Goal: Information Seeking & Learning: Compare options

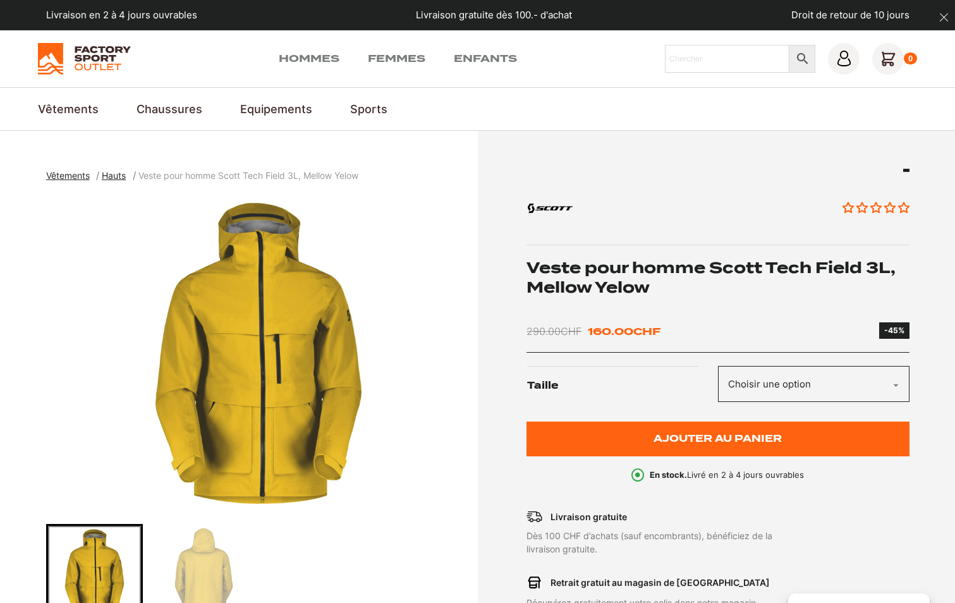
click at [881, 375] on select "Choisir une option M" at bounding box center [814, 384] width 192 height 36
click at [805, 312] on div "Aucun avis Veste pour homme Scott Tech Field 3L, Mellow Yelow 290.00 CHF Le pri…" at bounding box center [718, 326] width 383 height 314
click at [99, 59] on img at bounding box center [84, 59] width 93 height 32
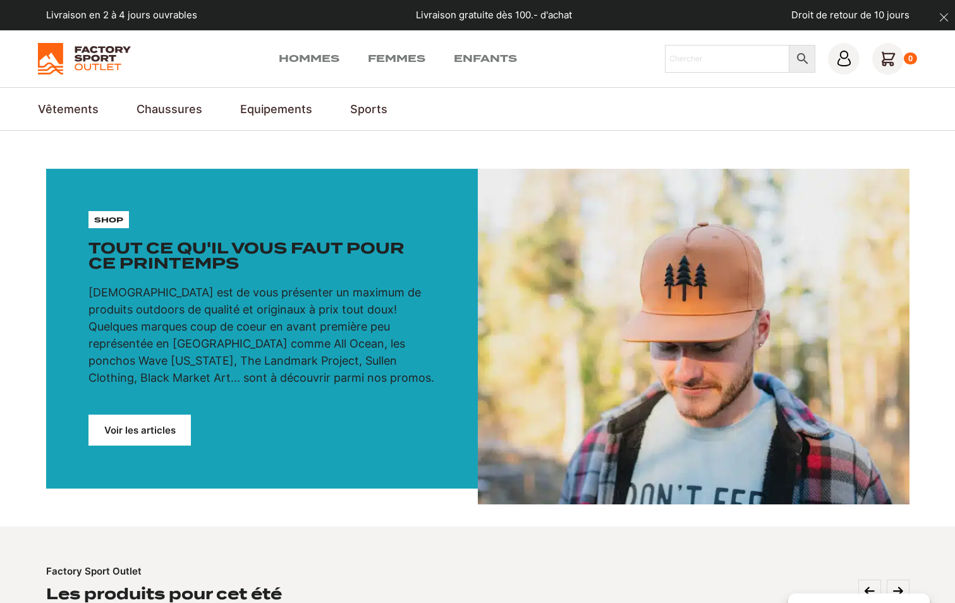
click at [944, 16] on icon "dismiss" at bounding box center [943, 17] width 9 height 9
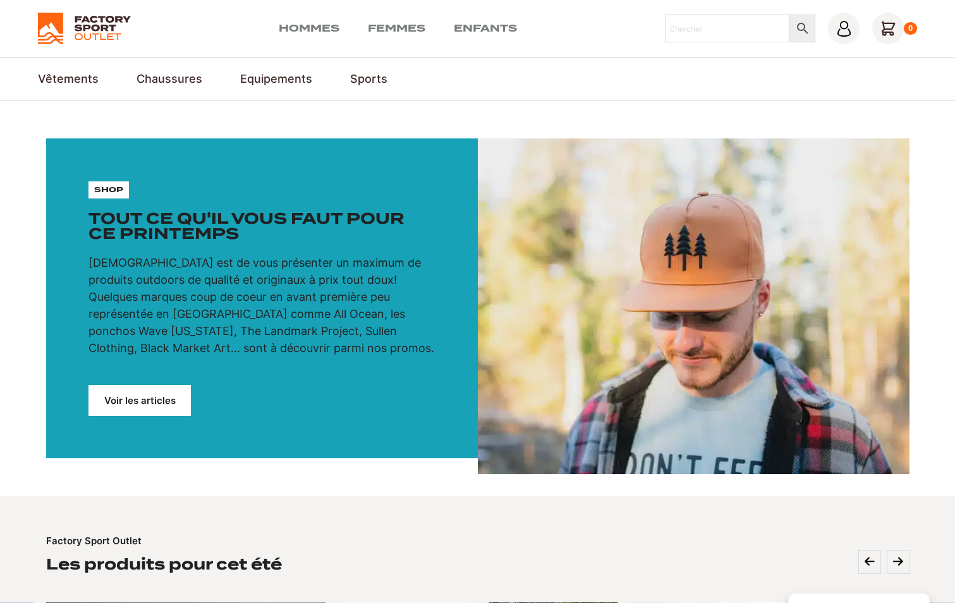
click at [98, 22] on img at bounding box center [84, 29] width 93 height 32
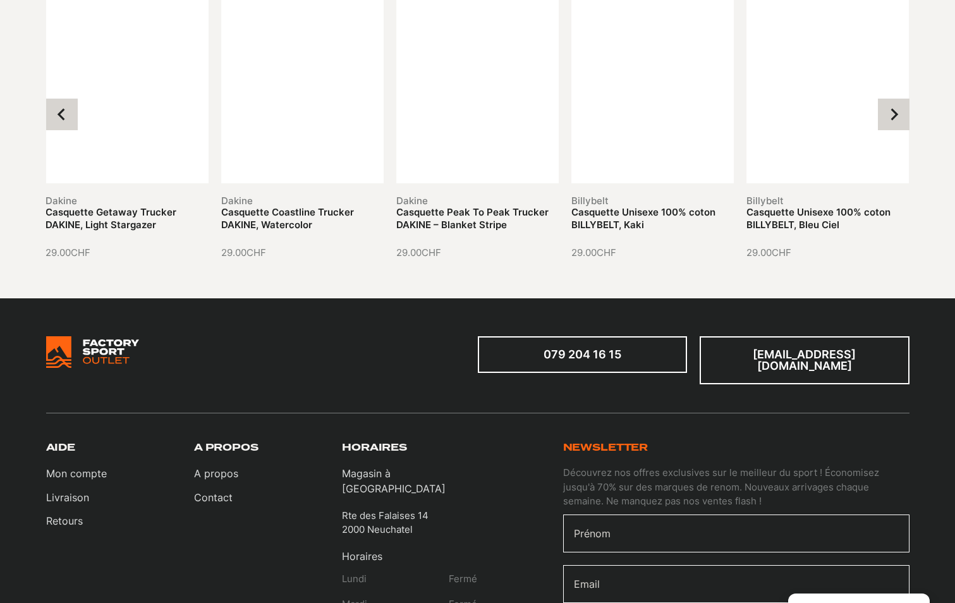
scroll to position [2275, 0]
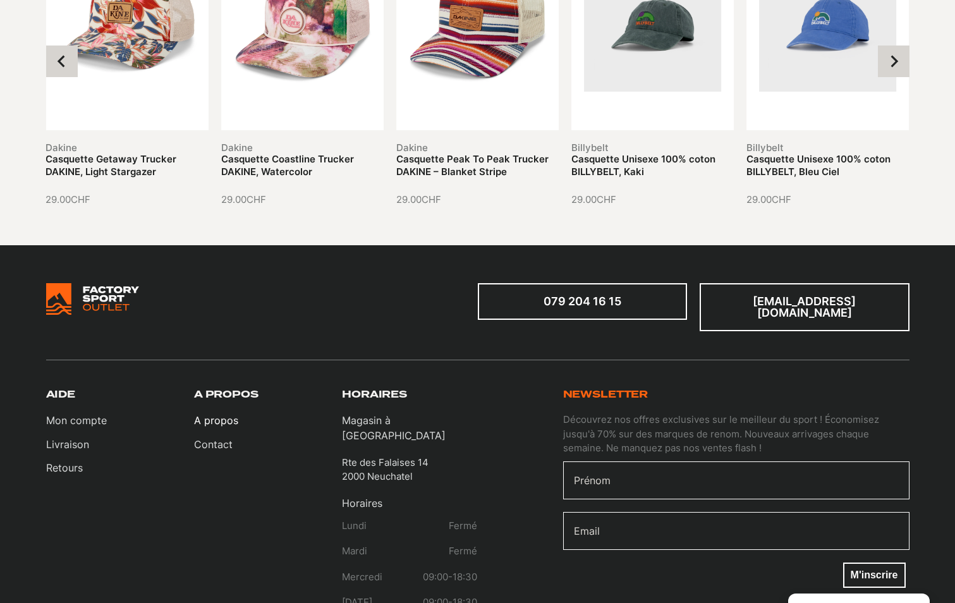
click at [210, 413] on link "A propos" at bounding box center [216, 420] width 44 height 15
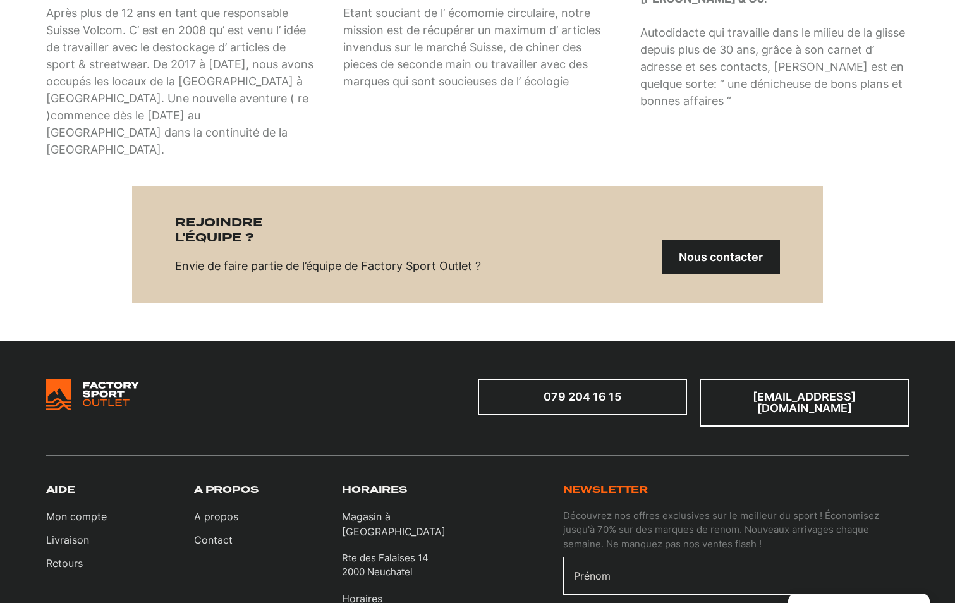
scroll to position [1264, 0]
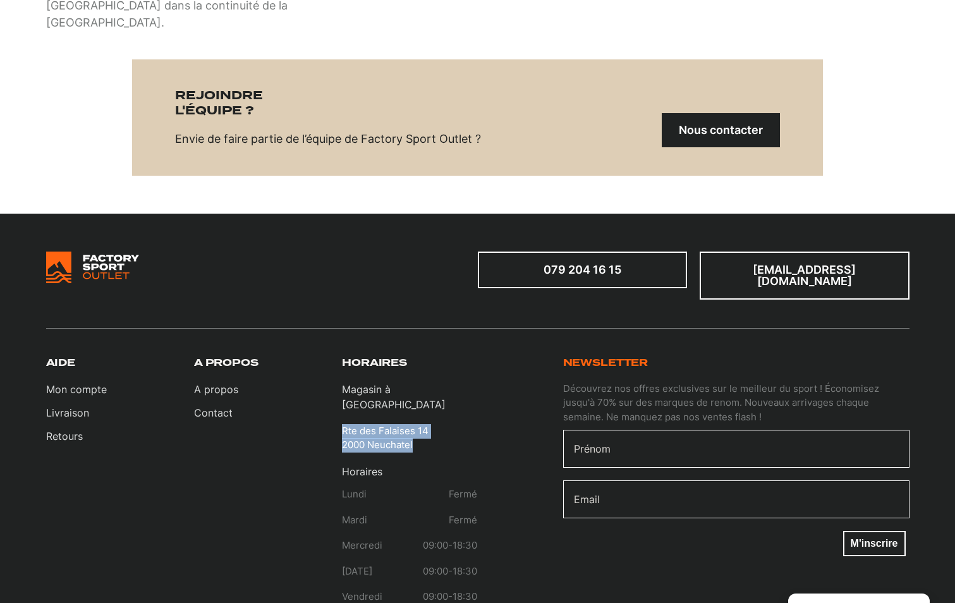
drag, startPoint x: 415, startPoint y: 407, endPoint x: 341, endPoint y: 393, distance: 75.2
click at [341, 393] on div "[PERSON_NAME] compte Livraison Retours A propos A propos Contact Horaires Magas…" at bounding box center [262, 512] width 432 height 310
copy p "Rte des Falaises 14 2000 Neuchatel"
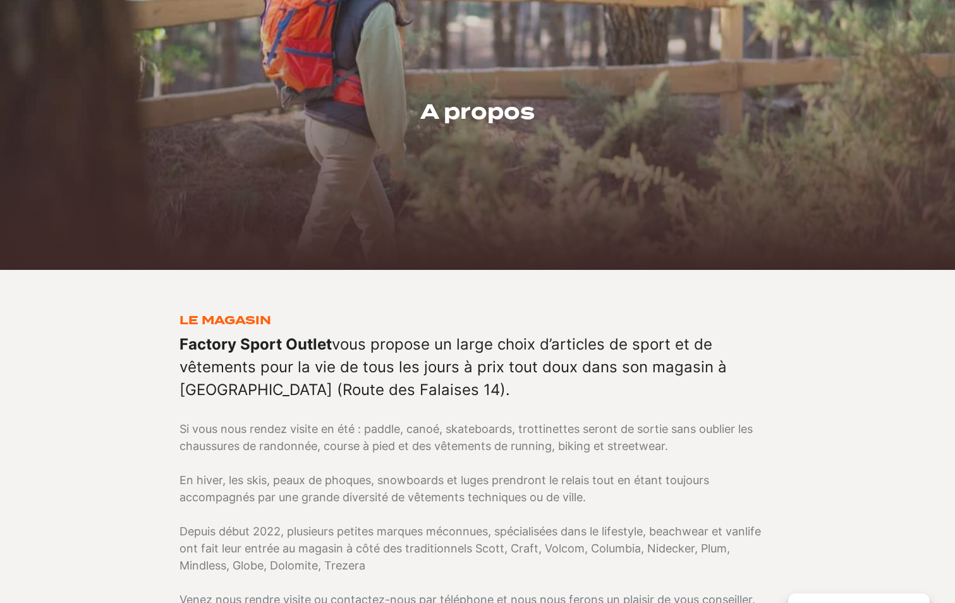
scroll to position [0, 0]
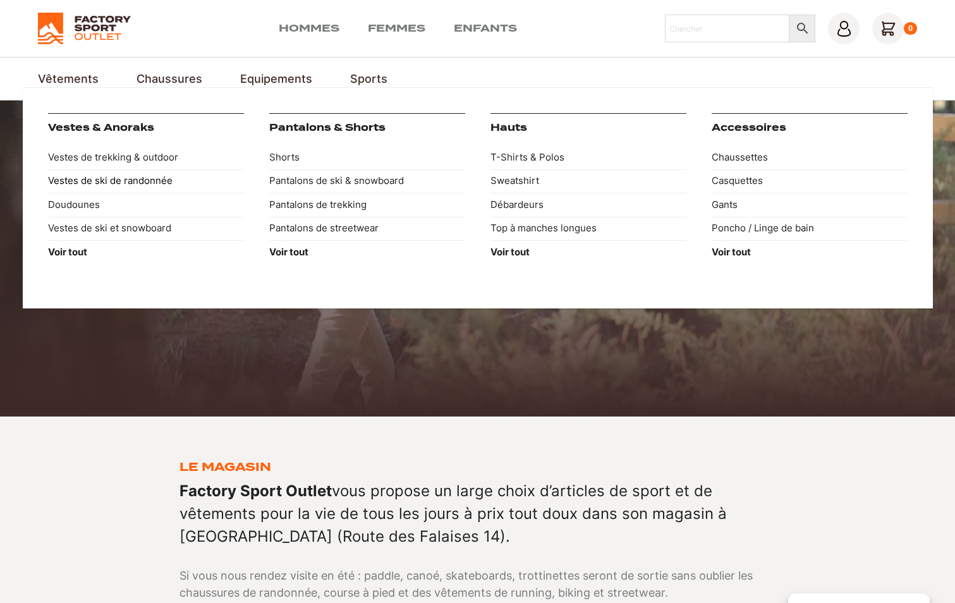
click at [90, 178] on link "Vestes de ski de randonnée" at bounding box center [146, 181] width 196 height 24
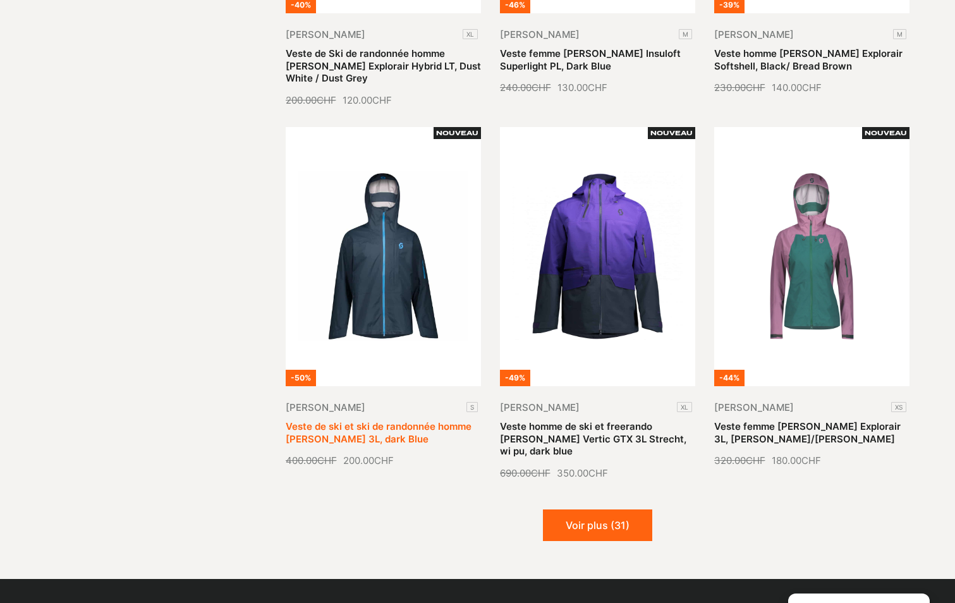
scroll to position [1327, 0]
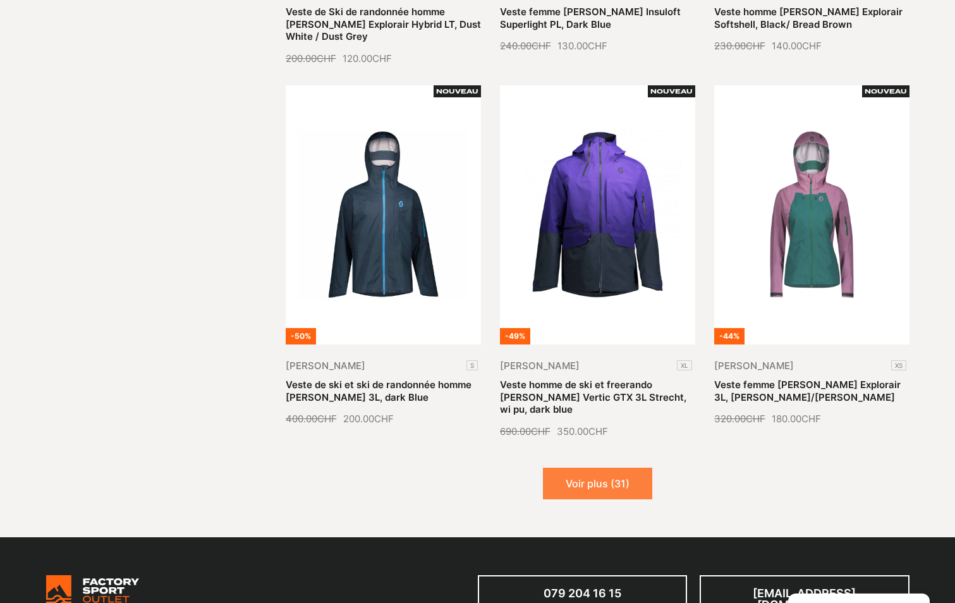
click at [609, 475] on button "Voir plus (31)" at bounding box center [597, 484] width 109 height 32
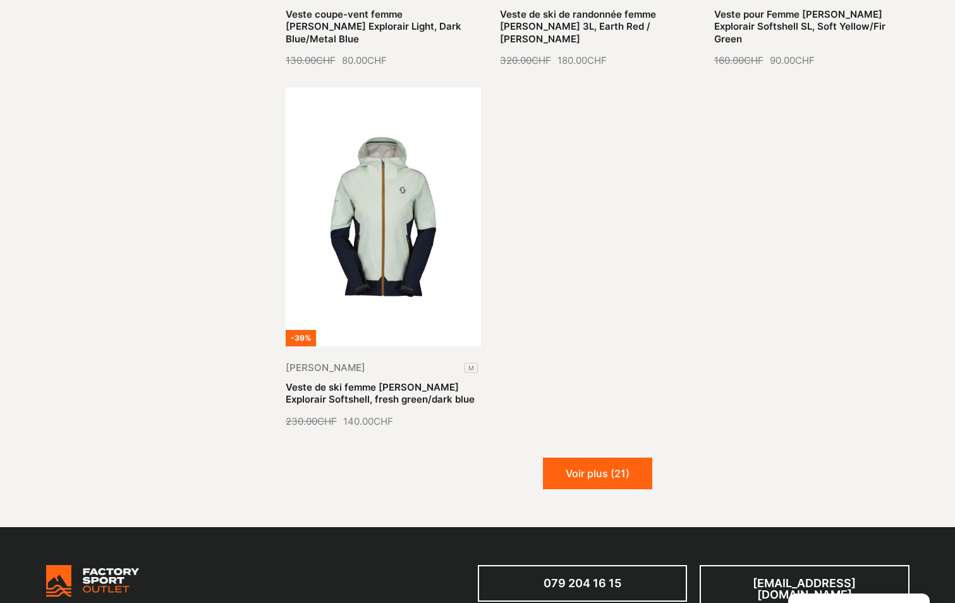
scroll to position [2844, 0]
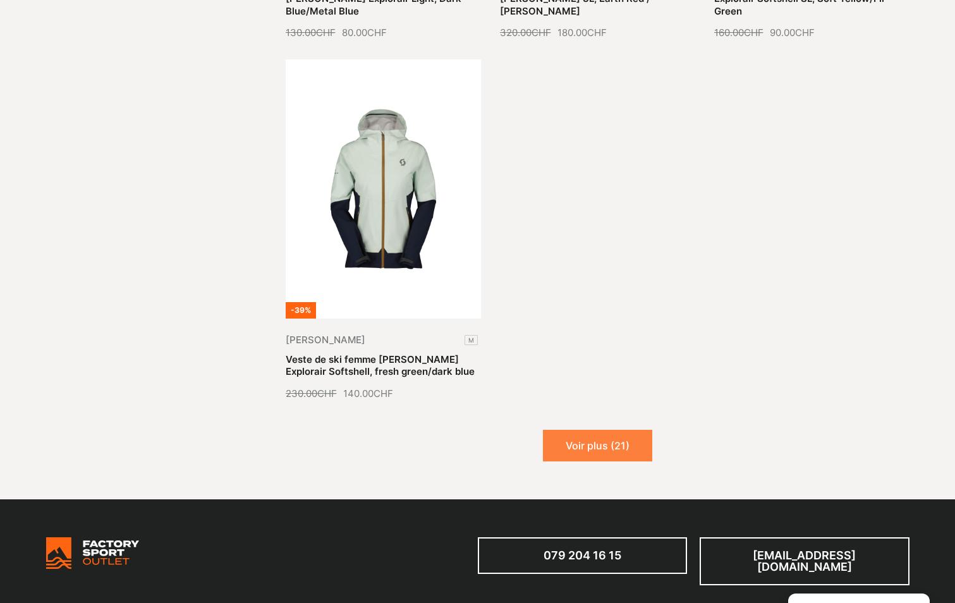
click at [609, 430] on button "Voir plus (21)" at bounding box center [597, 446] width 109 height 32
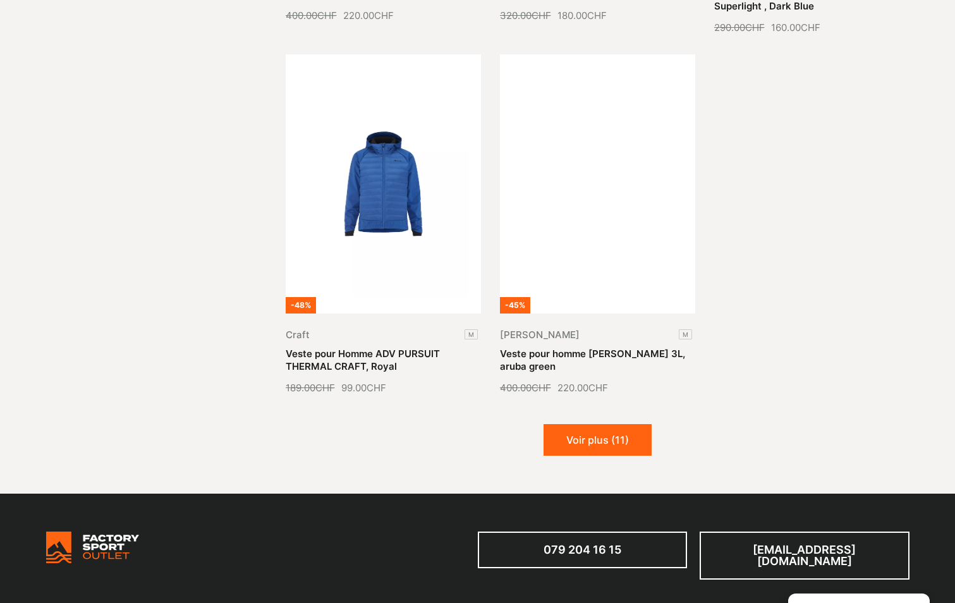
scroll to position [3856, 0]
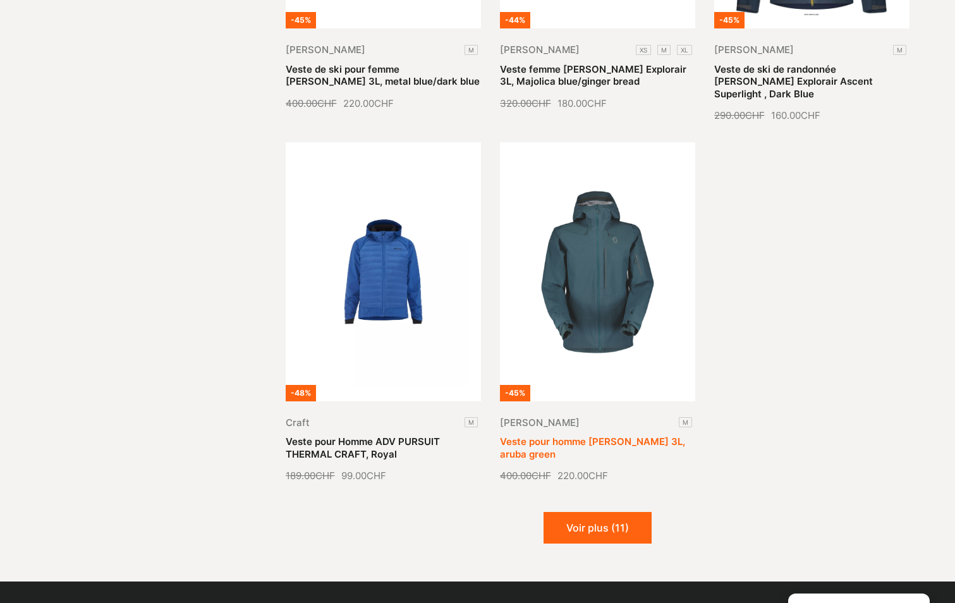
click at [582, 435] on link "Veste pour homme SCOTT Vertic 3L, aruba green" at bounding box center [592, 447] width 185 height 25
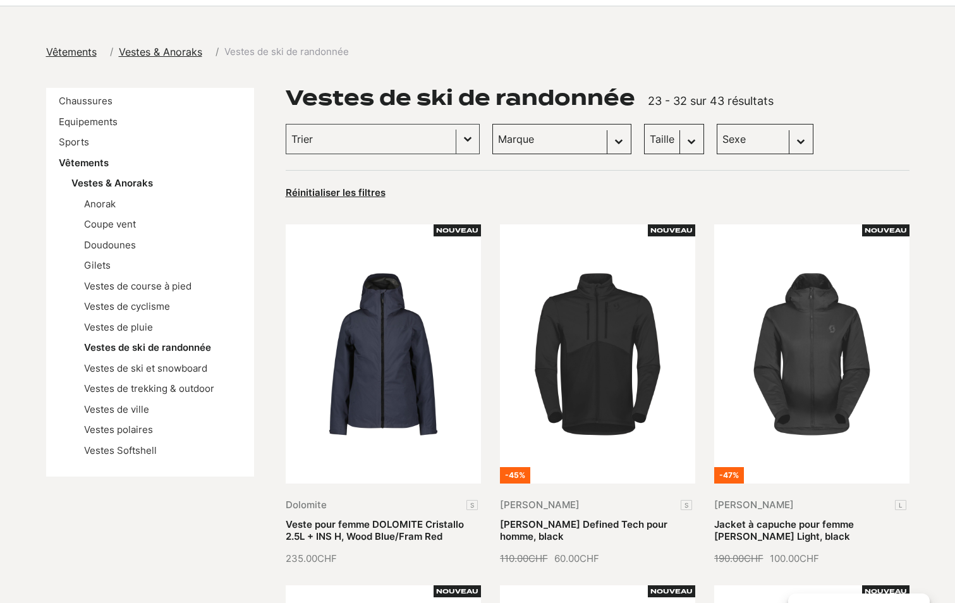
scroll to position [0, 0]
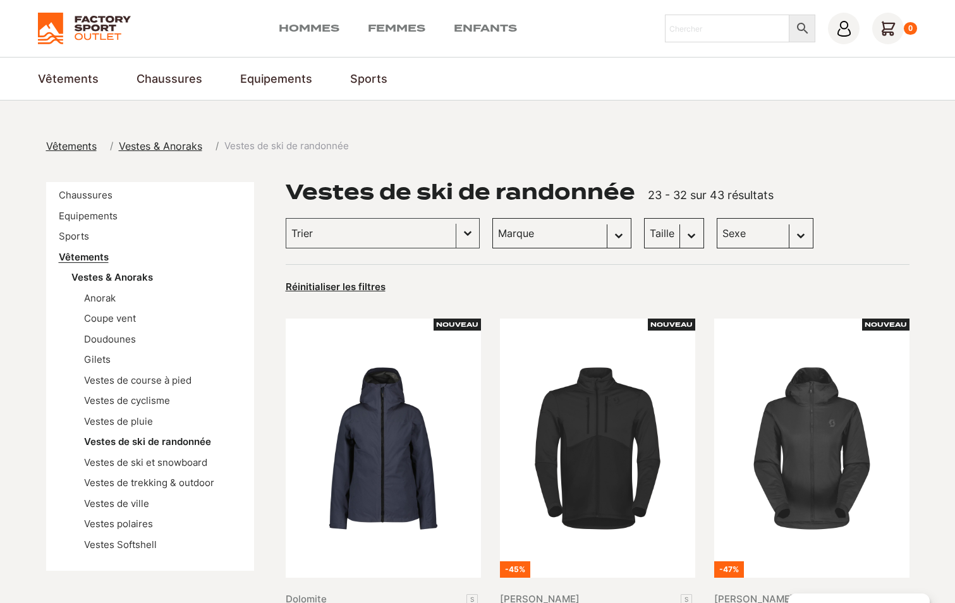
click at [88, 258] on link "Vêtements" at bounding box center [84, 257] width 50 height 12
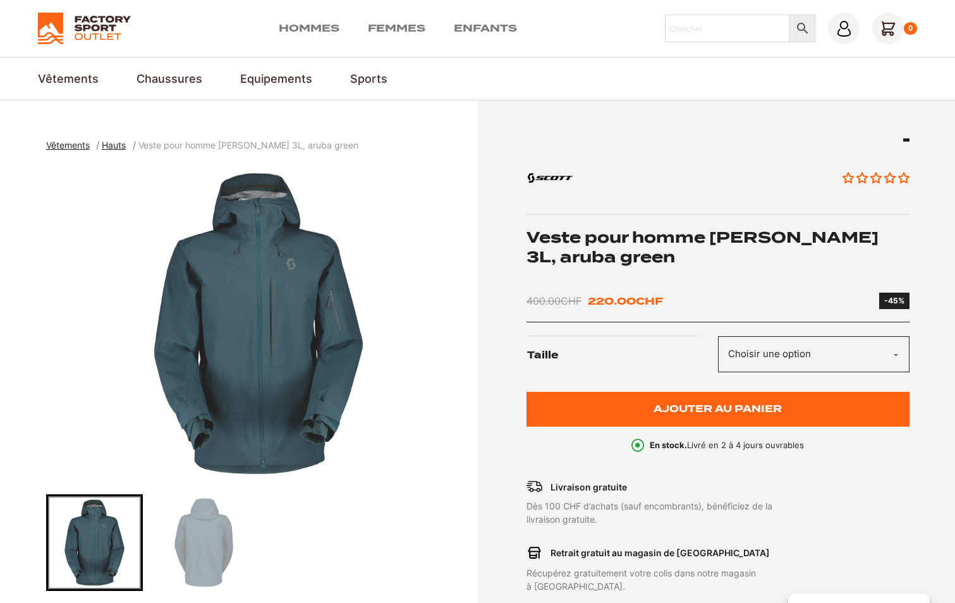
click at [776, 351] on select "Choisir une option M" at bounding box center [814, 354] width 192 height 36
click at [243, 289] on img "1 of 2" at bounding box center [258, 324] width 425 height 316
click at [252, 284] on img "1 of 2" at bounding box center [258, 324] width 425 height 316
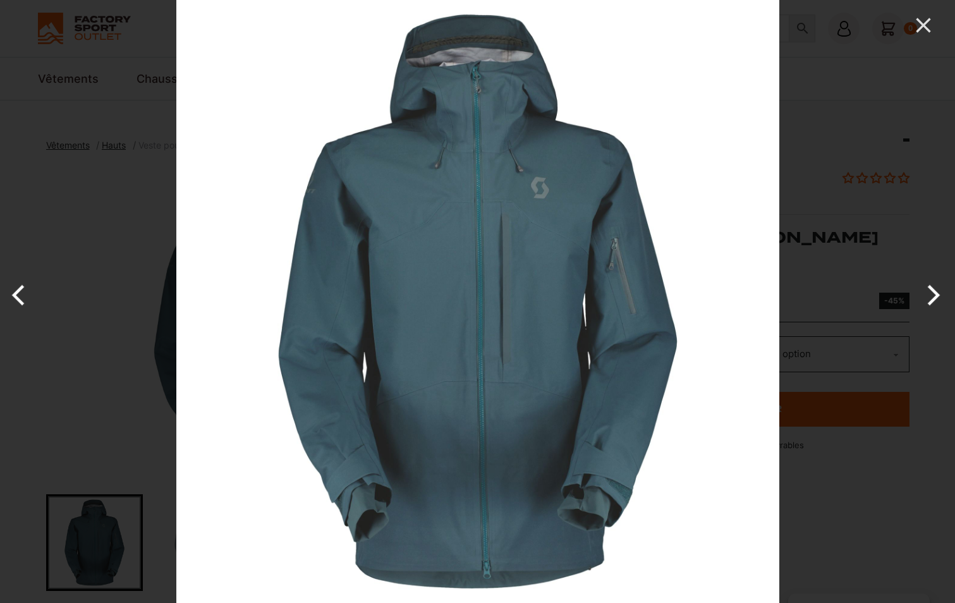
click at [616, 235] on img at bounding box center [477, 301] width 603 height 603
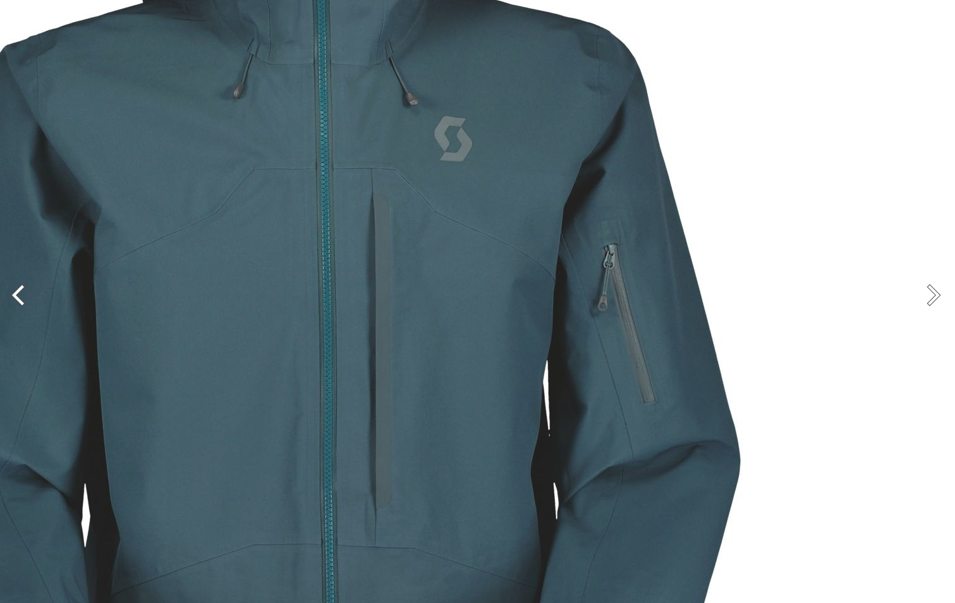
click at [835, 143] on img at bounding box center [323, 377] width 1264 height 1264
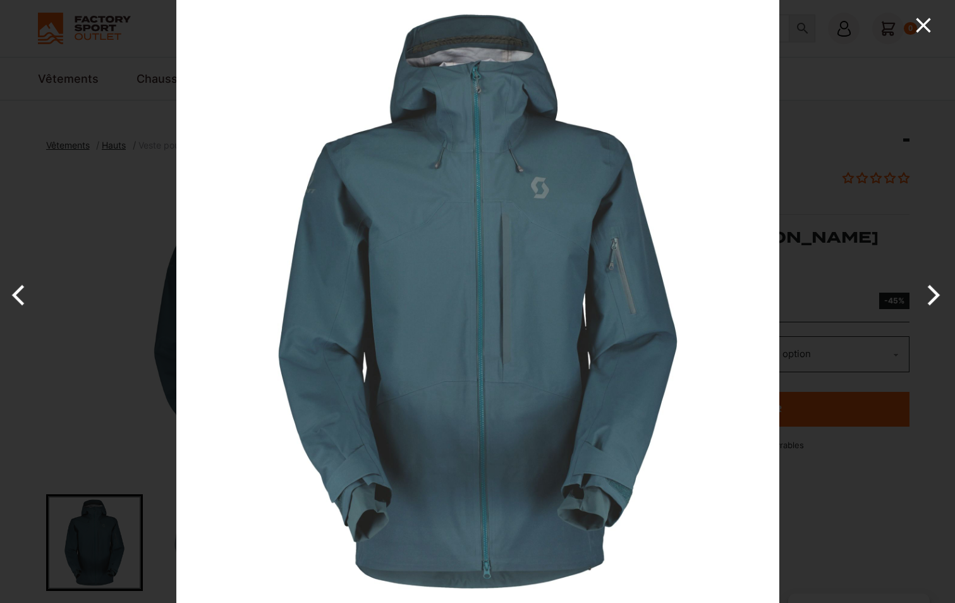
click at [929, 26] on icon "Close" at bounding box center [923, 25] width 25 height 25
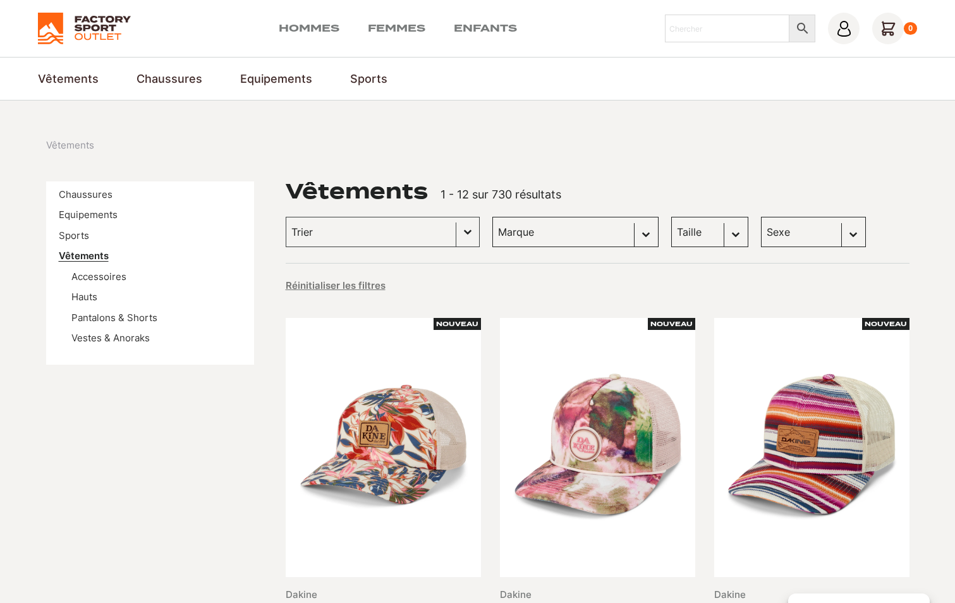
click at [88, 259] on link "Vêtements" at bounding box center [84, 256] width 50 height 12
click at [78, 253] on link "Vêtements" at bounding box center [84, 256] width 50 height 12
click at [456, 231] on button "Basculer la liste" at bounding box center [467, 231] width 23 height 29
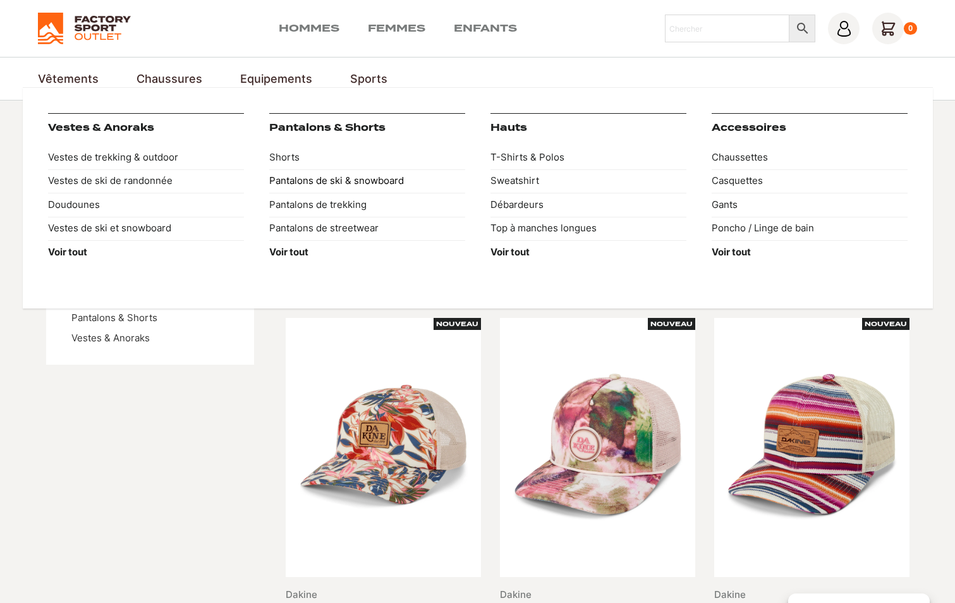
click at [286, 185] on link "Pantalons de ski & snowboard" at bounding box center [367, 181] width 196 height 24
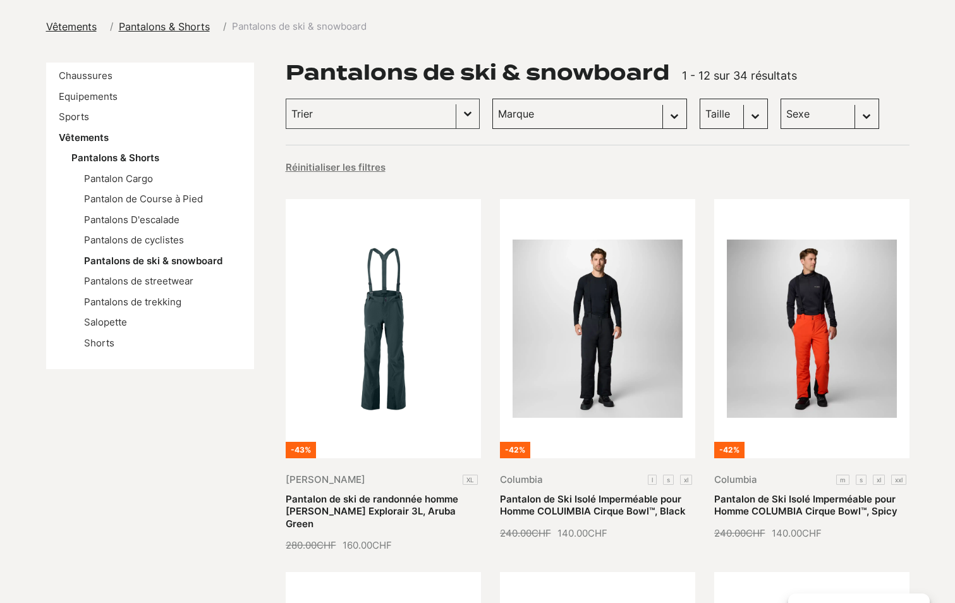
scroll to position [126, 0]
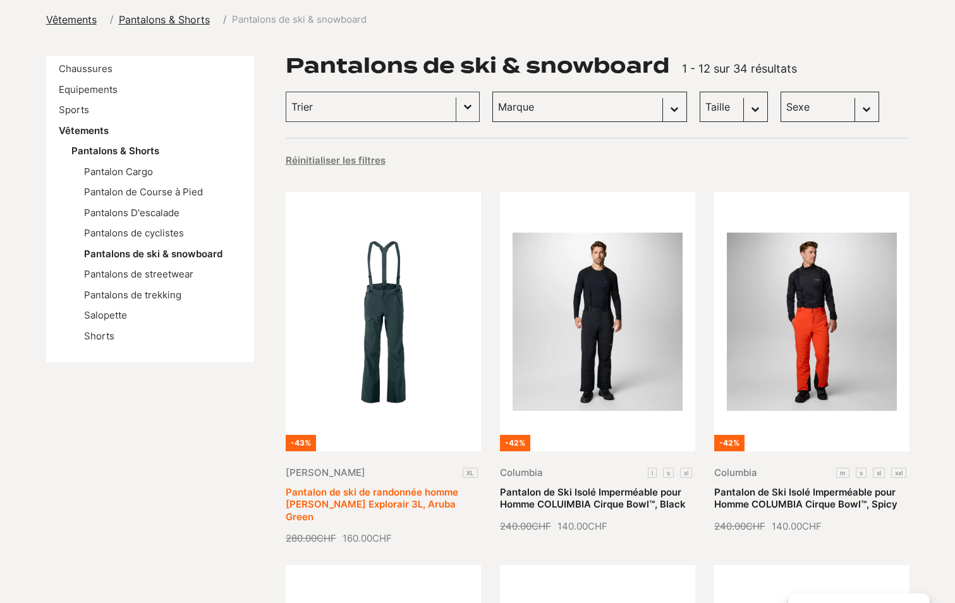
click at [360, 486] on link "Pantalon de ski de randonnée homme [PERSON_NAME] Explorair 3L, Aruba Green" at bounding box center [372, 504] width 173 height 37
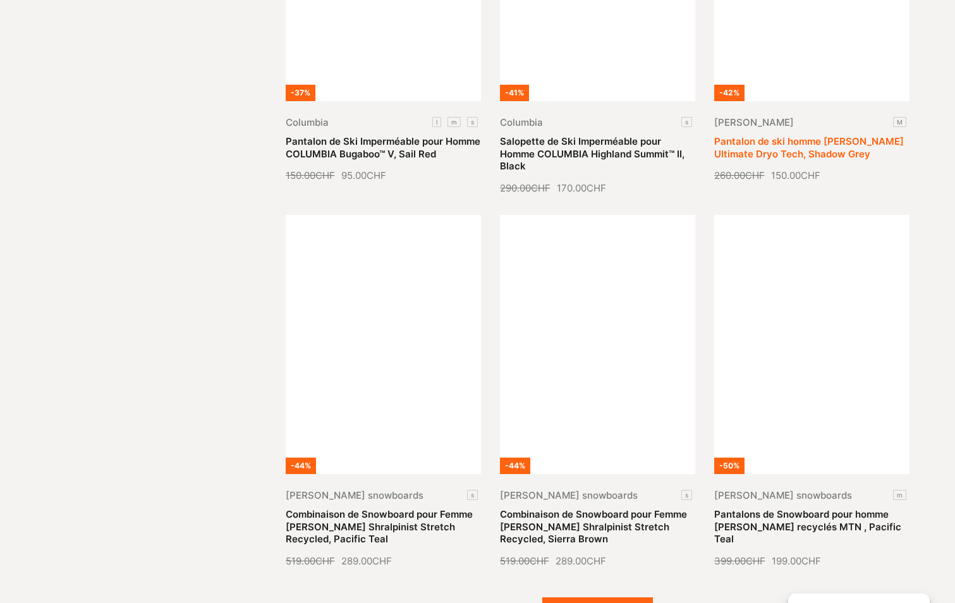
scroll to position [1327, 0]
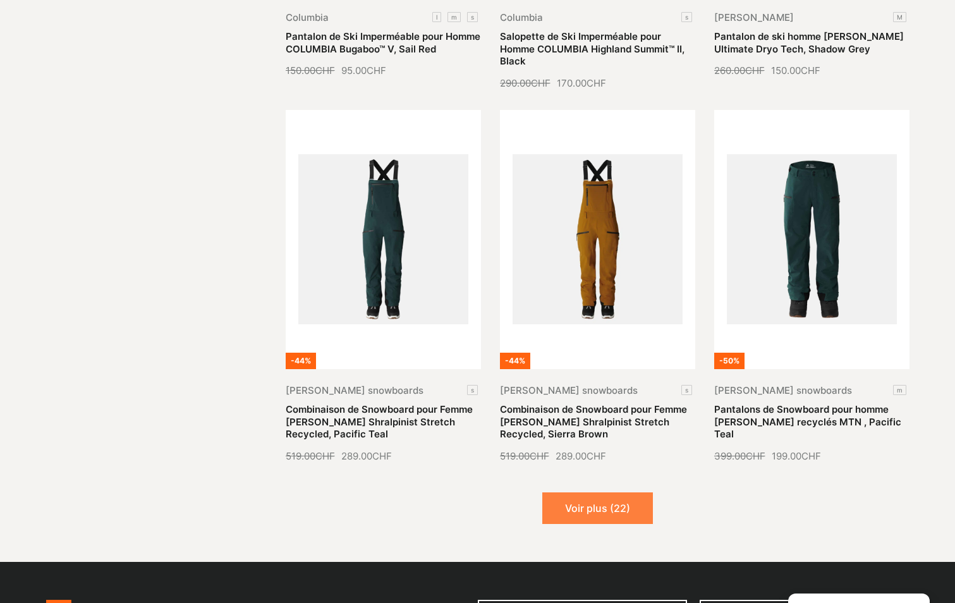
click at [586, 492] on button "Voir plus (22)" at bounding box center [597, 508] width 111 height 32
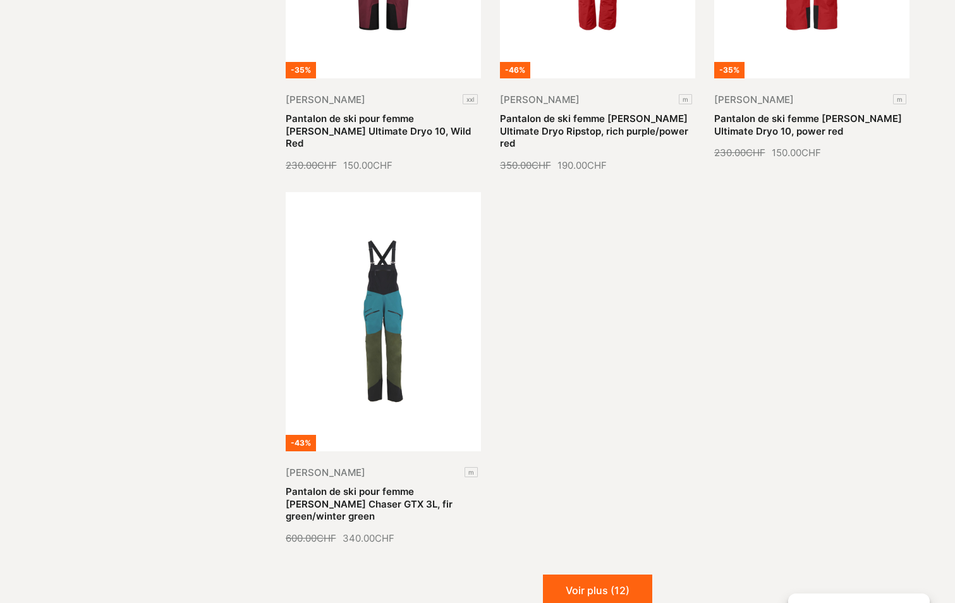
scroll to position [2908, 0]
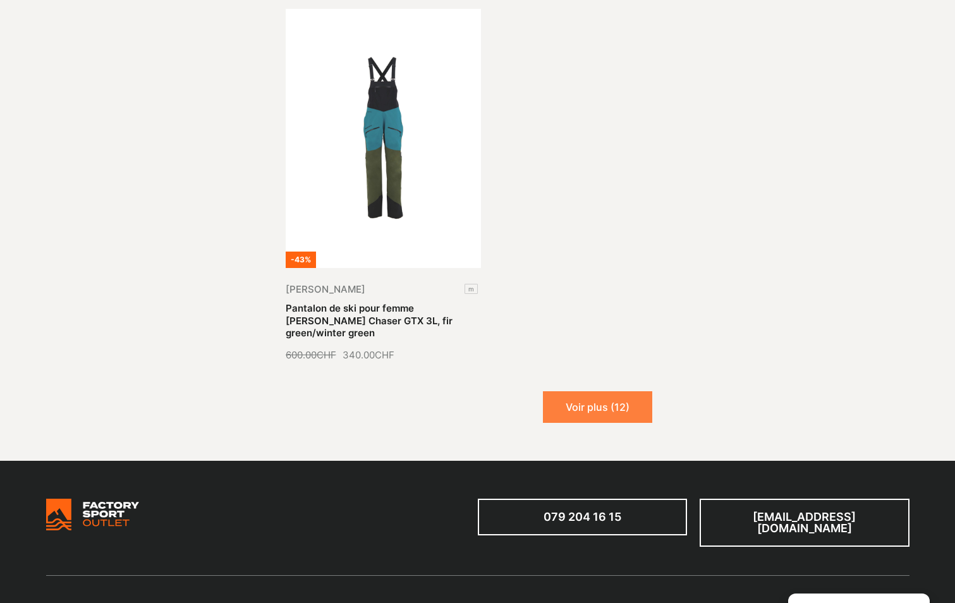
click at [576, 391] on button "Voir plus (12)" at bounding box center [597, 407] width 109 height 32
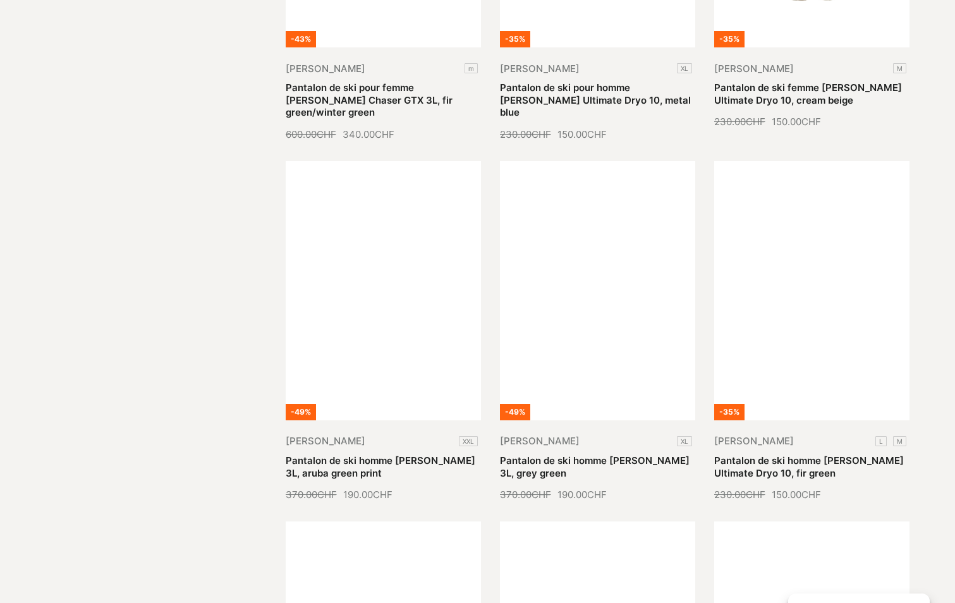
scroll to position [3160, 0]
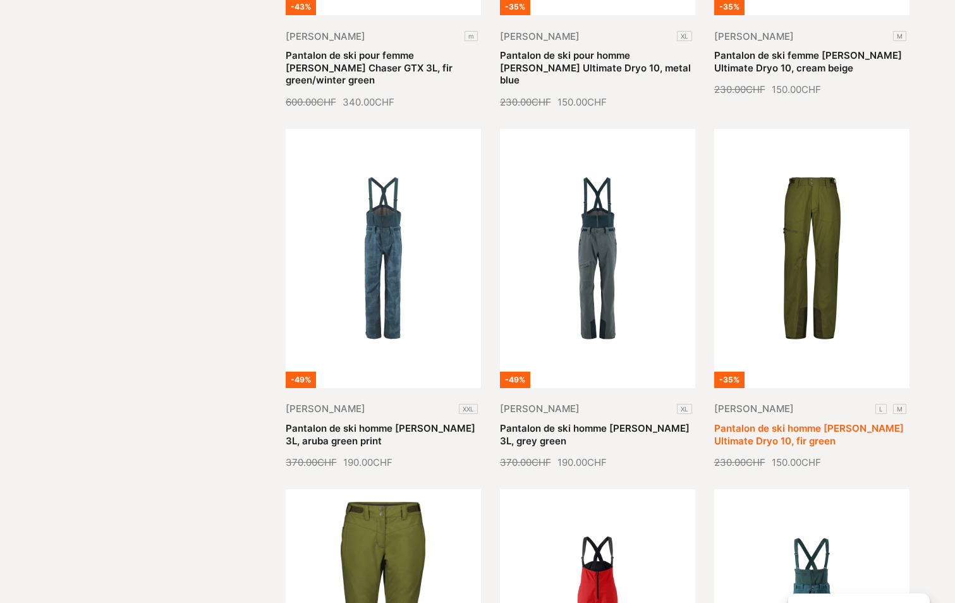
click at [825, 422] on link "Pantalon de ski homme [PERSON_NAME] Ultimate Dryo 10, fir green" at bounding box center [809, 434] width 190 height 25
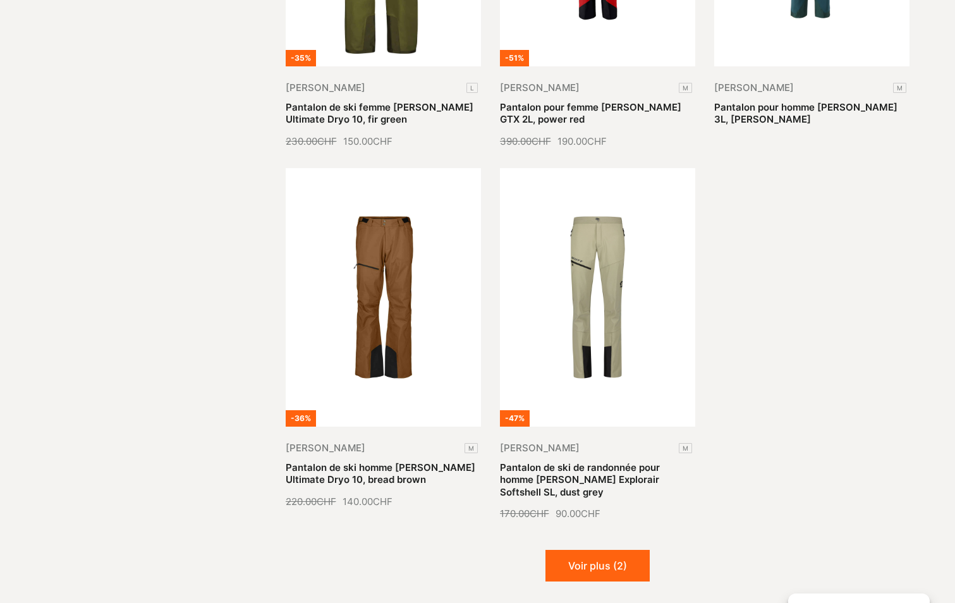
scroll to position [3856, 0]
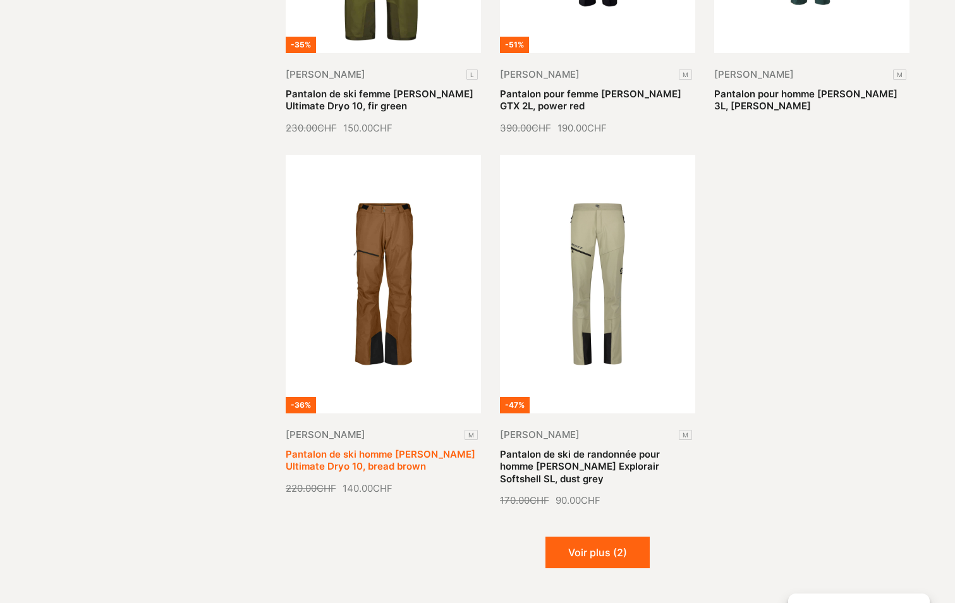
click at [404, 448] on link "Pantalon de ski homme SCOTT Ultimate Dryo 10, bread brown" at bounding box center [381, 460] width 190 height 25
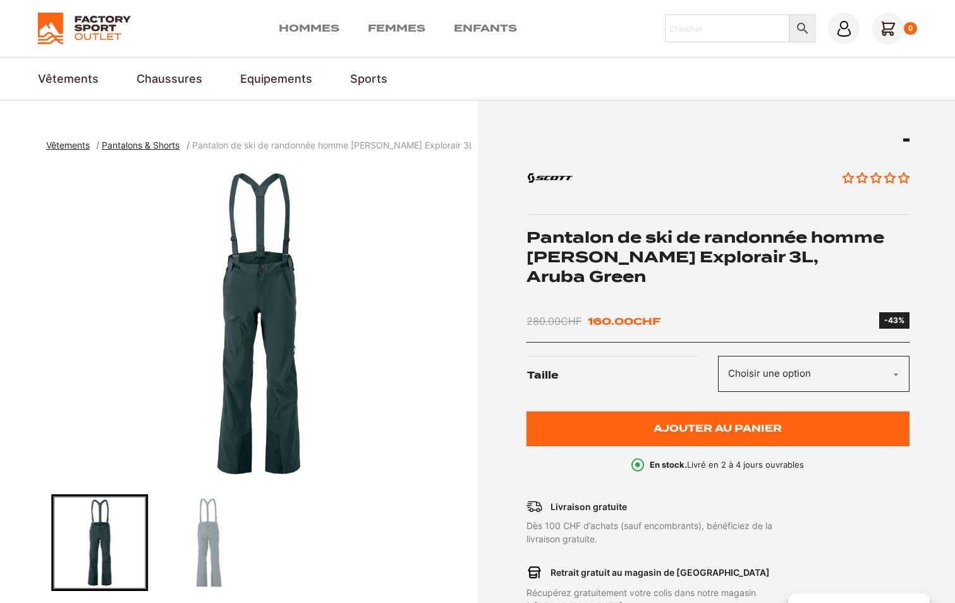
click at [210, 521] on img "Go to slide 2" at bounding box center [208, 542] width 93 height 93
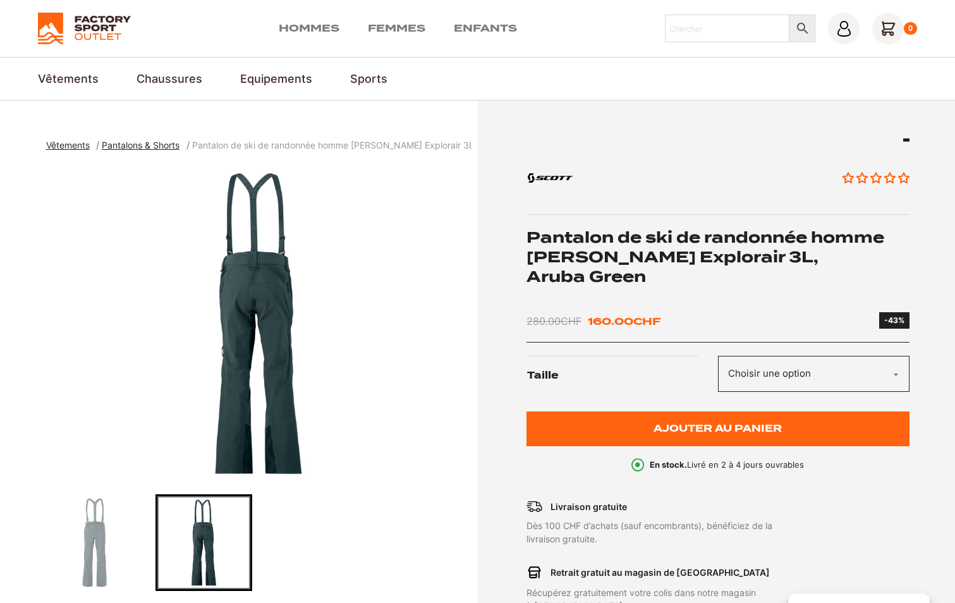
click at [252, 339] on img "2 of 2" at bounding box center [258, 324] width 425 height 316
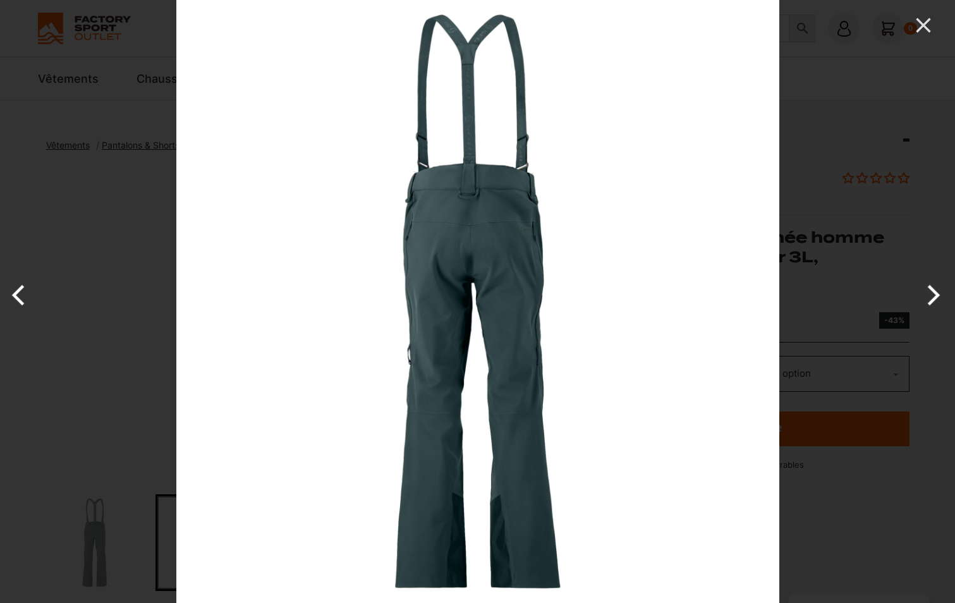
click at [430, 296] on img at bounding box center [477, 301] width 603 height 603
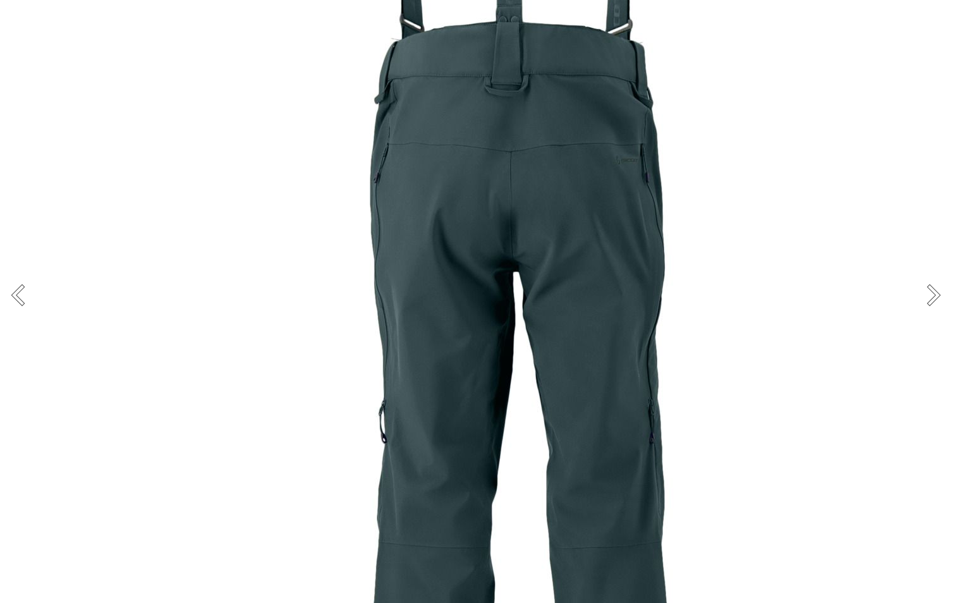
click at [523, 201] on img at bounding box center [526, 311] width 1264 height 1264
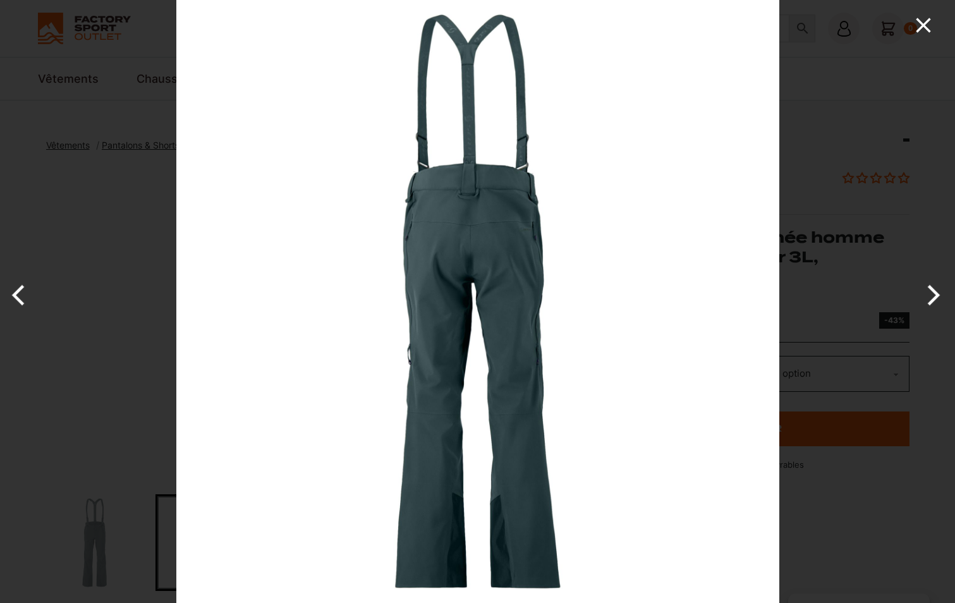
click at [922, 25] on icon "Close" at bounding box center [923, 25] width 15 height 15
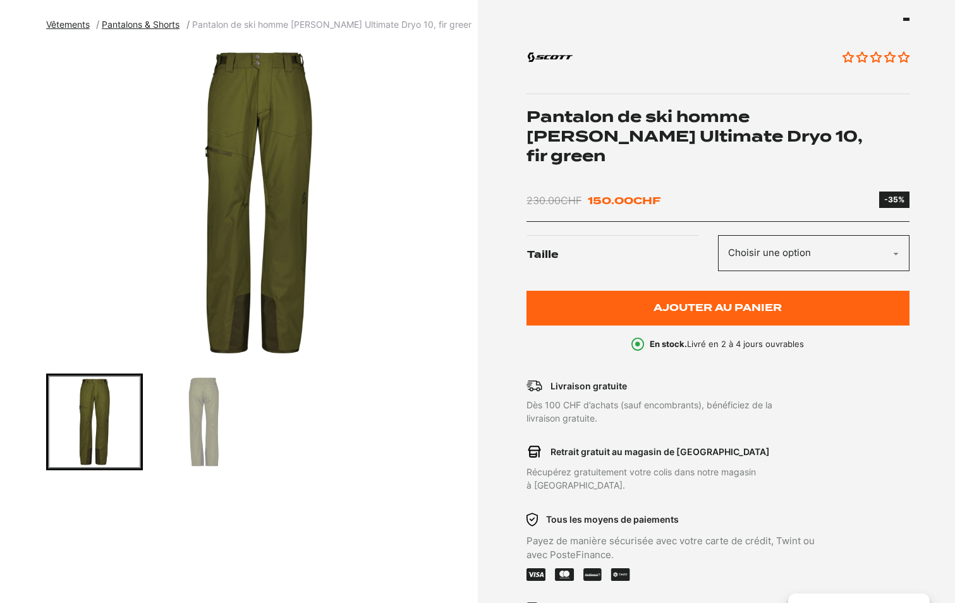
scroll to position [126, 0]
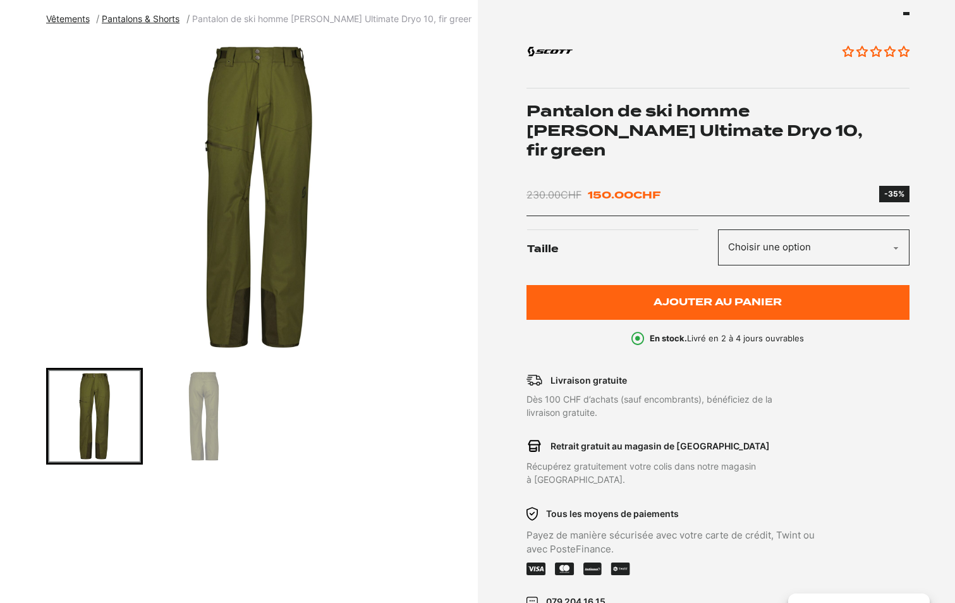
click at [120, 390] on img "Go to slide 1" at bounding box center [94, 416] width 93 height 93
click at [193, 394] on img "Go to slide 2" at bounding box center [203, 416] width 93 height 93
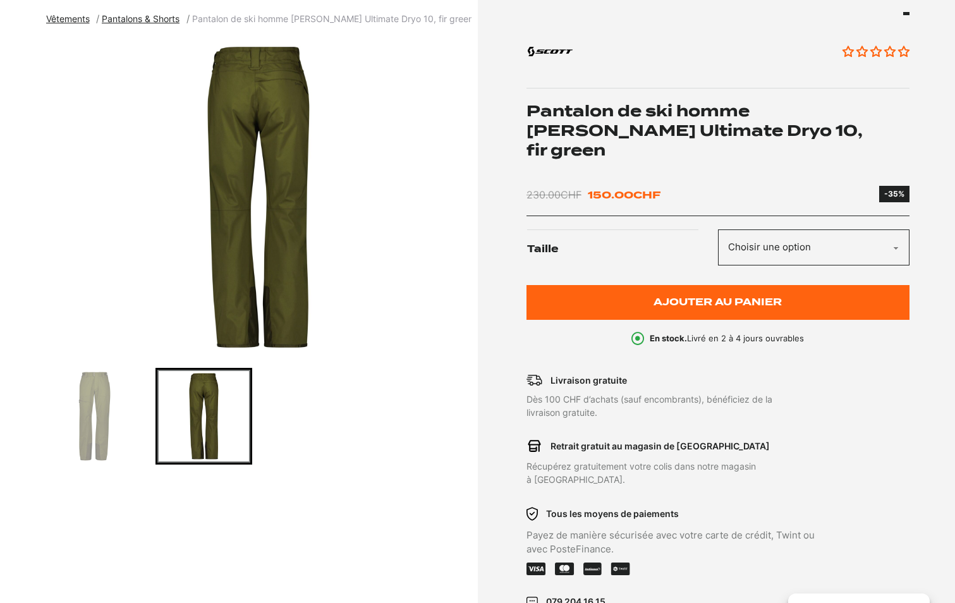
click at [224, 254] on img "2 of 2" at bounding box center [258, 197] width 425 height 316
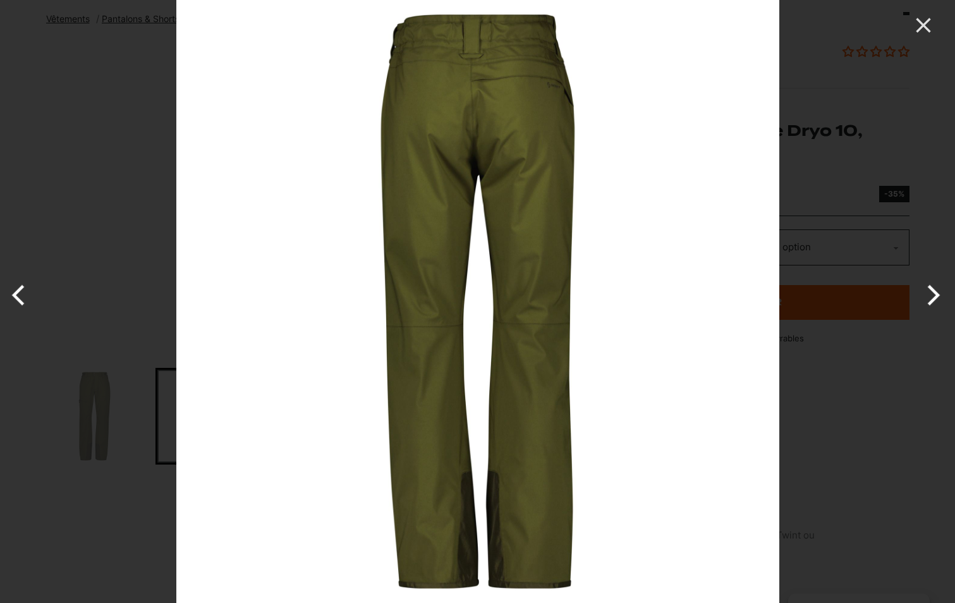
click at [519, 277] on img at bounding box center [477, 301] width 603 height 603
click at [918, 23] on icon "Close" at bounding box center [923, 25] width 25 height 25
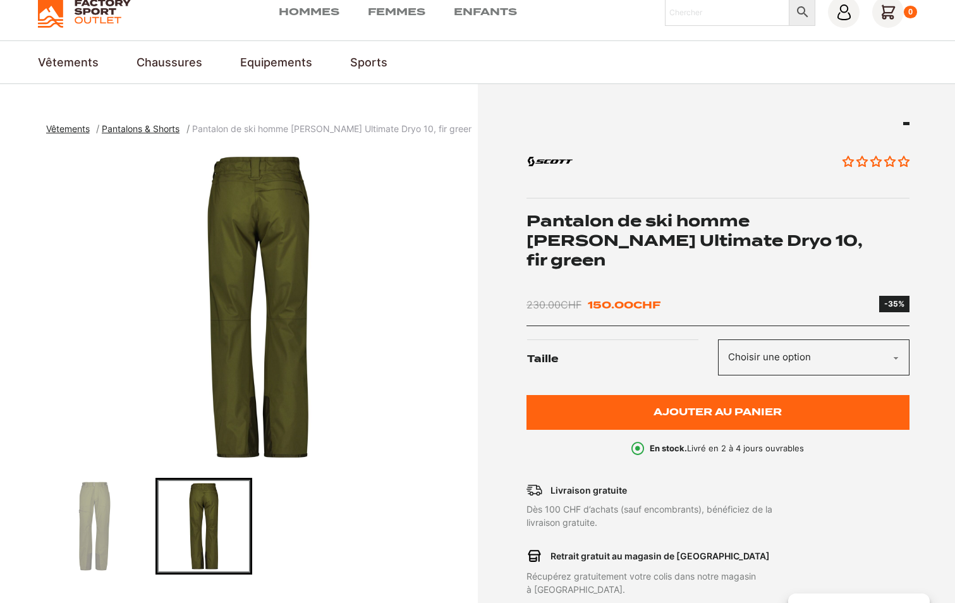
scroll to position [0, 0]
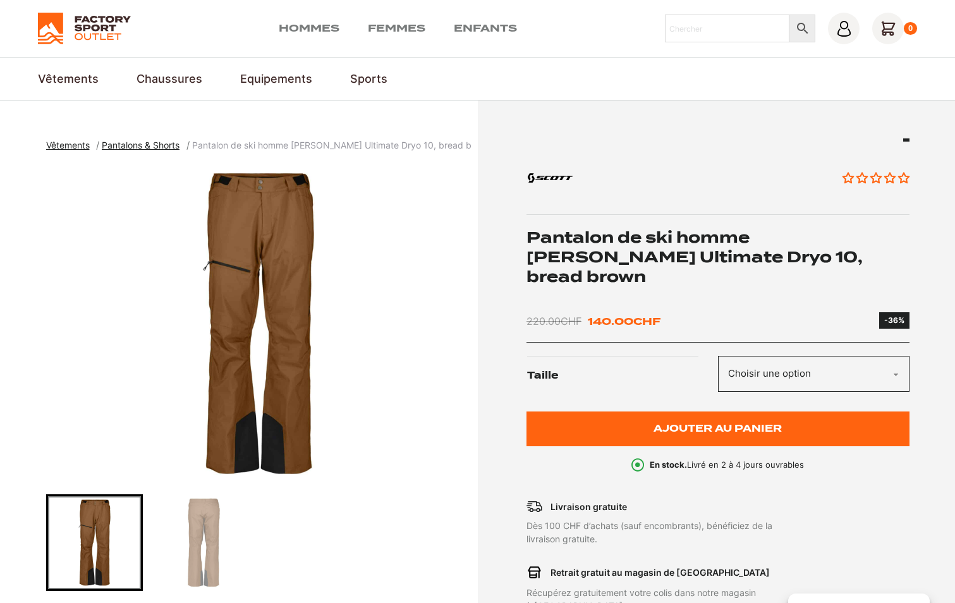
click at [99, 527] on img "Go to slide 1" at bounding box center [94, 542] width 93 height 93
click at [195, 525] on img "Go to slide 2" at bounding box center [203, 542] width 93 height 93
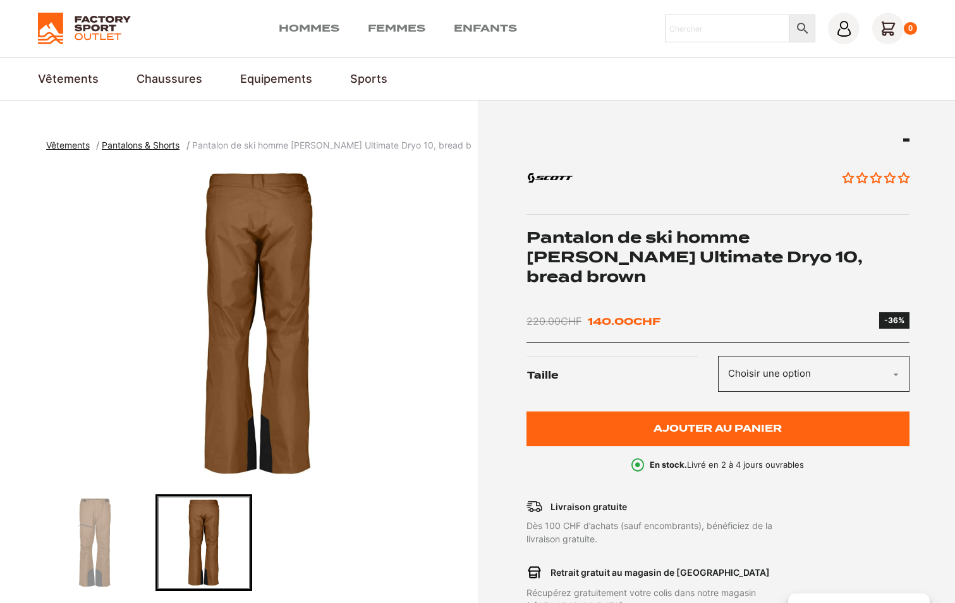
click at [269, 266] on img "2 of 2" at bounding box center [258, 324] width 425 height 316
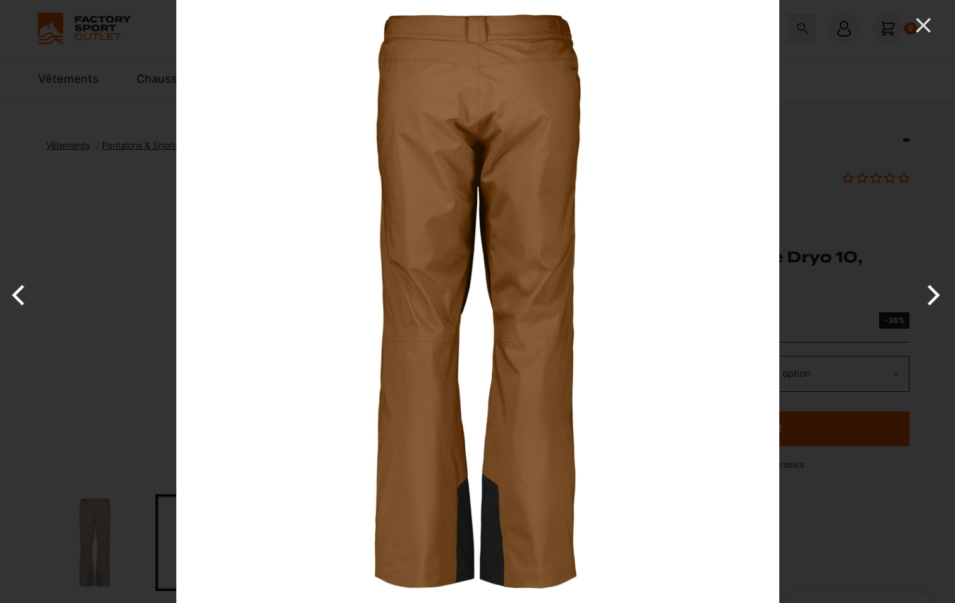
click at [427, 194] on img at bounding box center [477, 301] width 603 height 603
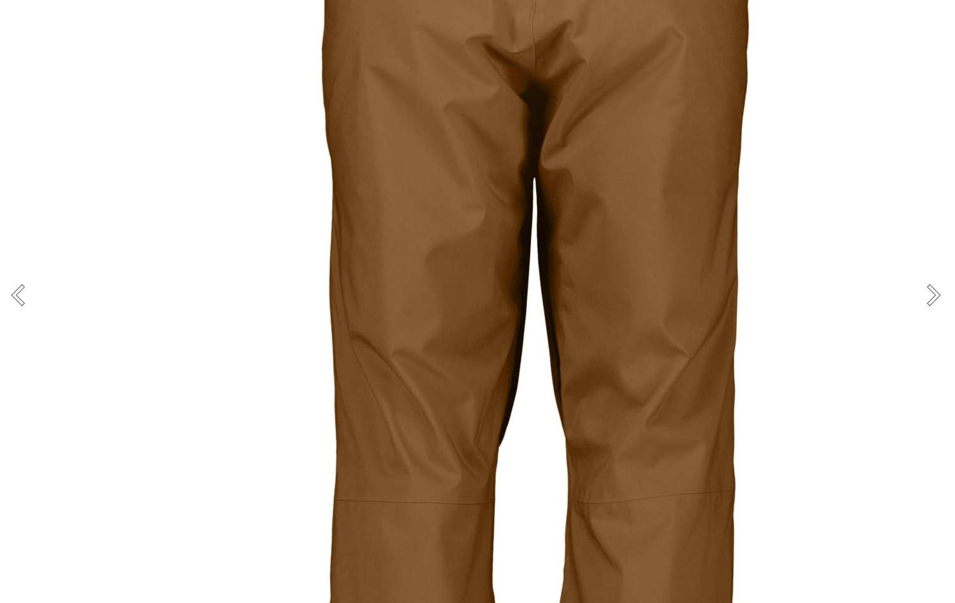
click at [834, 168] on img at bounding box center [534, 419] width 1264 height 1264
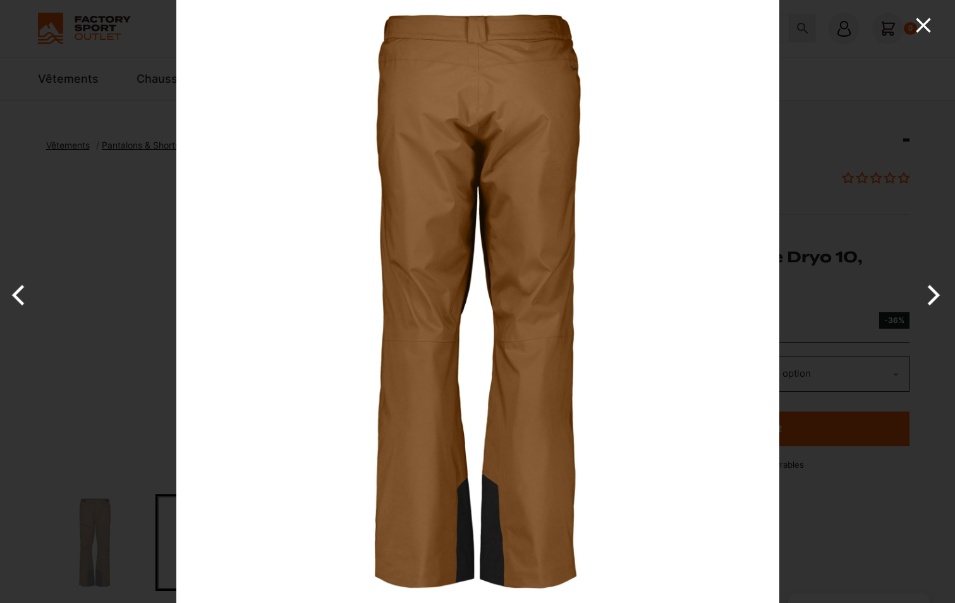
click at [923, 24] on icon "Close" at bounding box center [923, 25] width 15 height 15
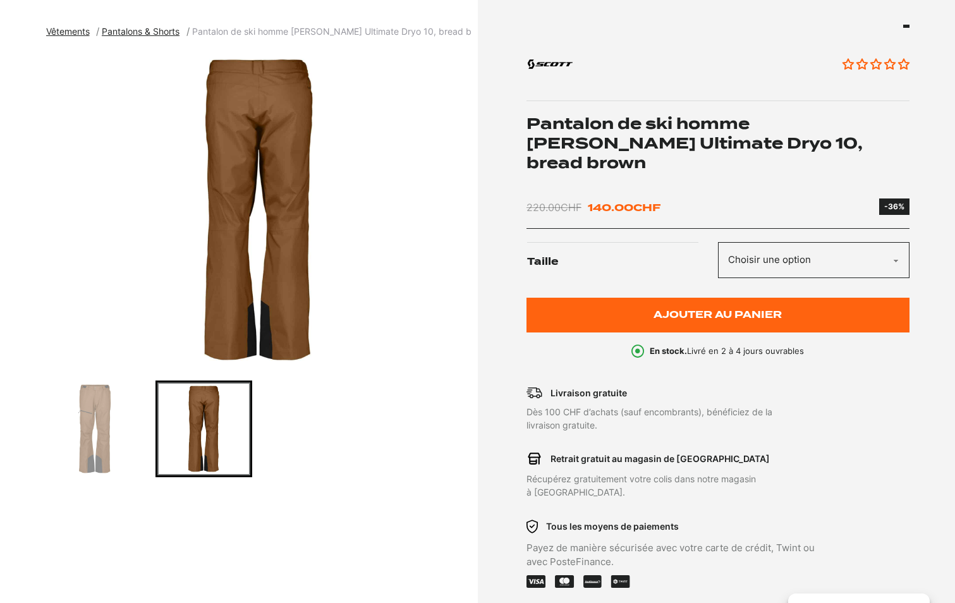
scroll to position [253, 0]
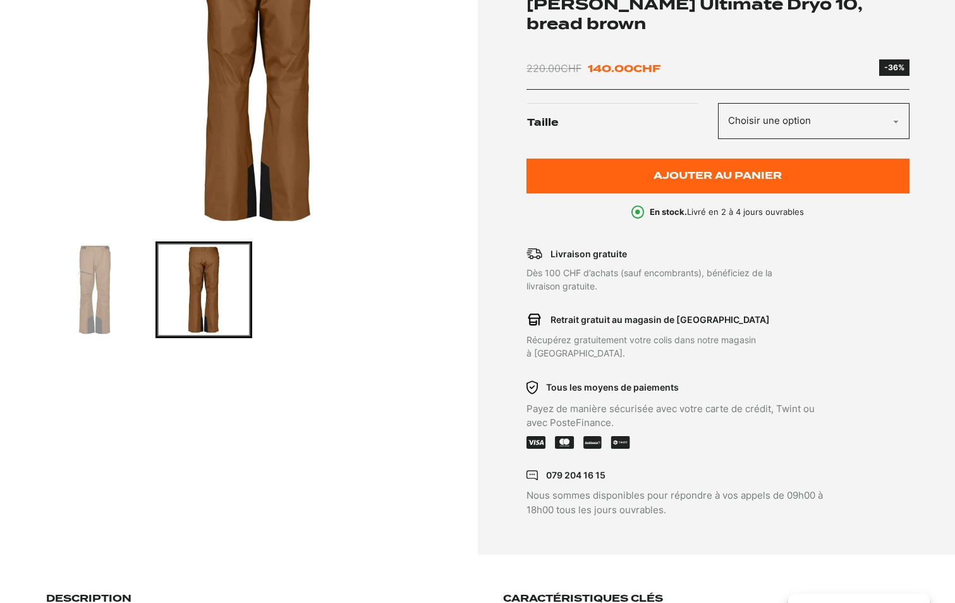
click at [793, 103] on select "Choisir une option M" at bounding box center [814, 121] width 192 height 36
click at [332, 259] on div at bounding box center [258, 289] width 425 height 97
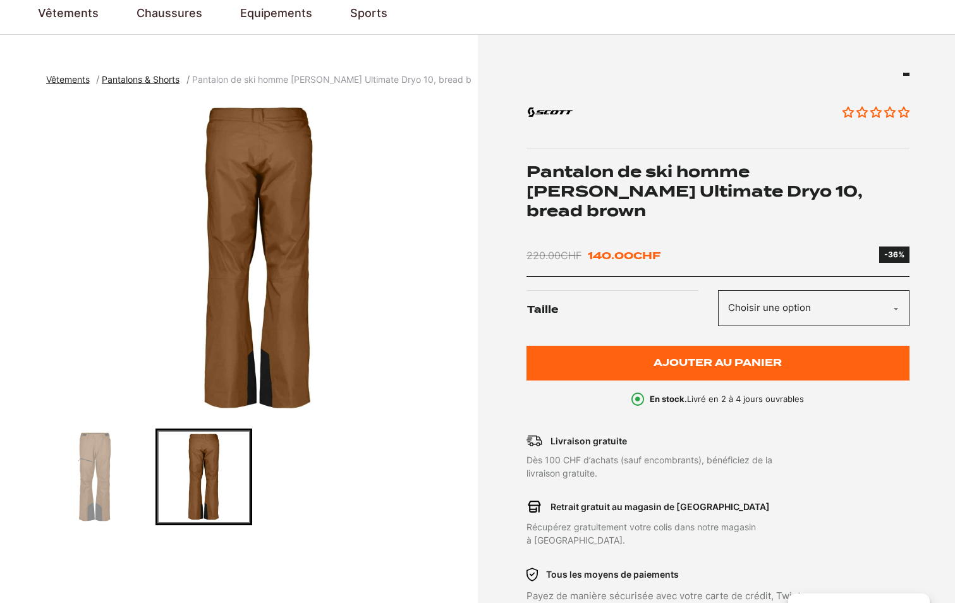
scroll to position [63, 0]
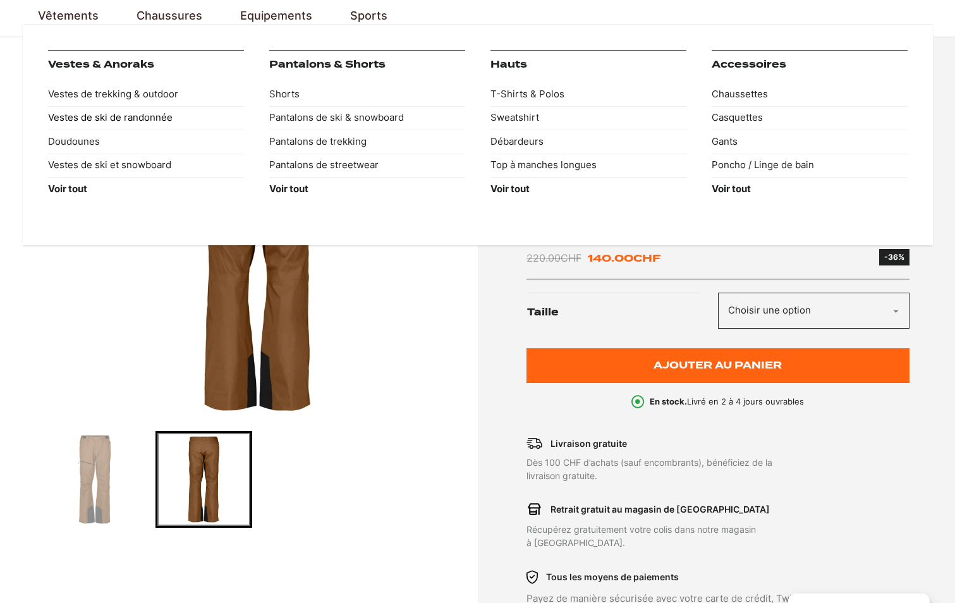
click at [82, 116] on link "Vestes de ski de randonnée" at bounding box center [146, 118] width 196 height 24
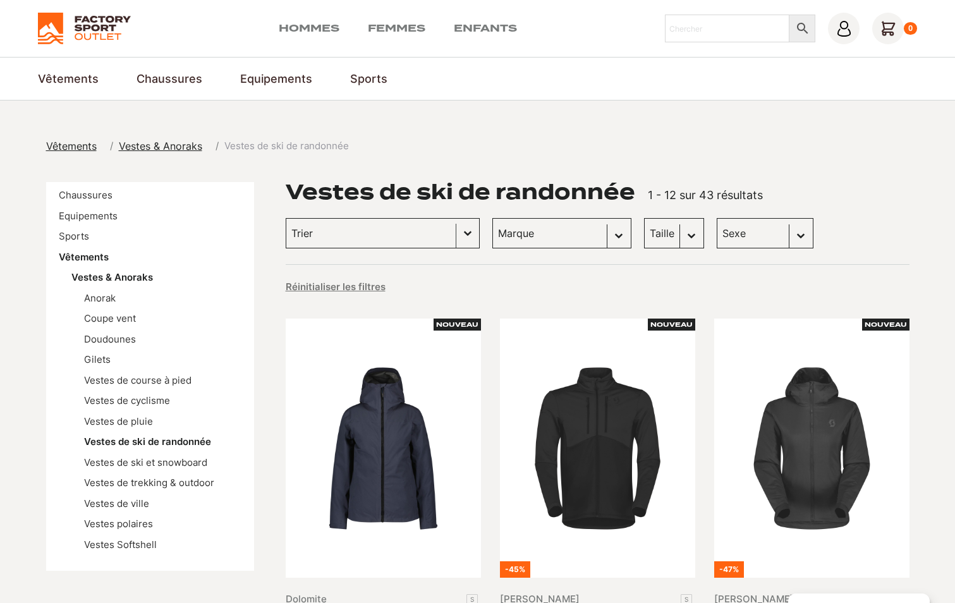
click at [456, 231] on button "Basculer la liste" at bounding box center [467, 233] width 23 height 29
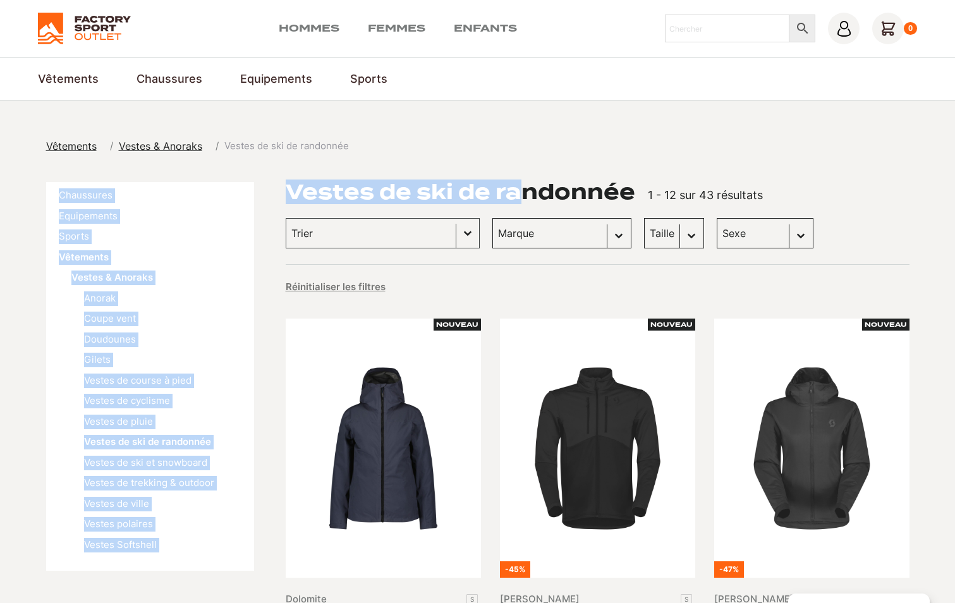
click at [543, 233] on select "Marque Scott (39) Columbia (1) Craft (1) Dolomite (1) Montura (1)" at bounding box center [561, 233] width 139 height 30
click at [303, 31] on link "Hommes" at bounding box center [309, 28] width 61 height 15
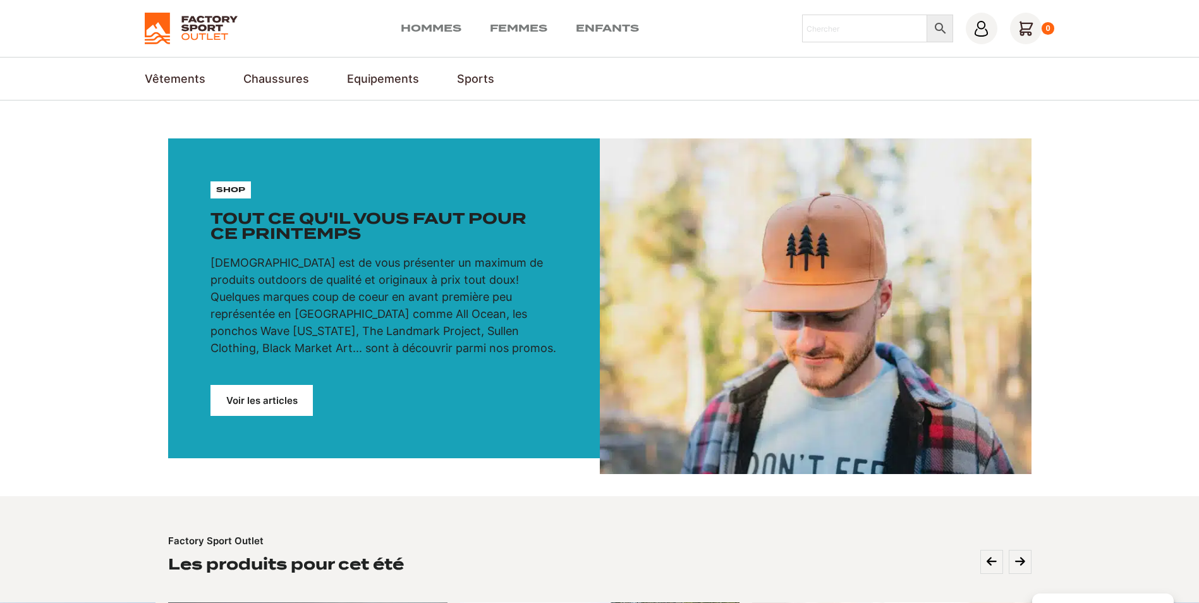
click at [188, 27] on img at bounding box center [191, 29] width 93 height 32
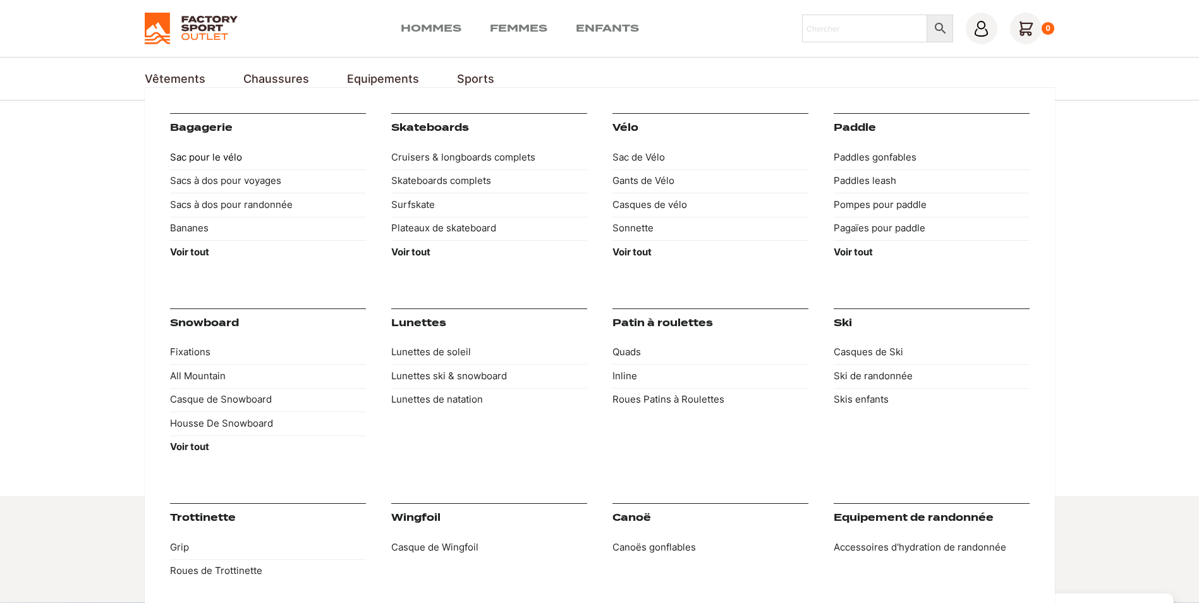
click at [225, 154] on link "Sac pour le vélo" at bounding box center [268, 157] width 196 height 24
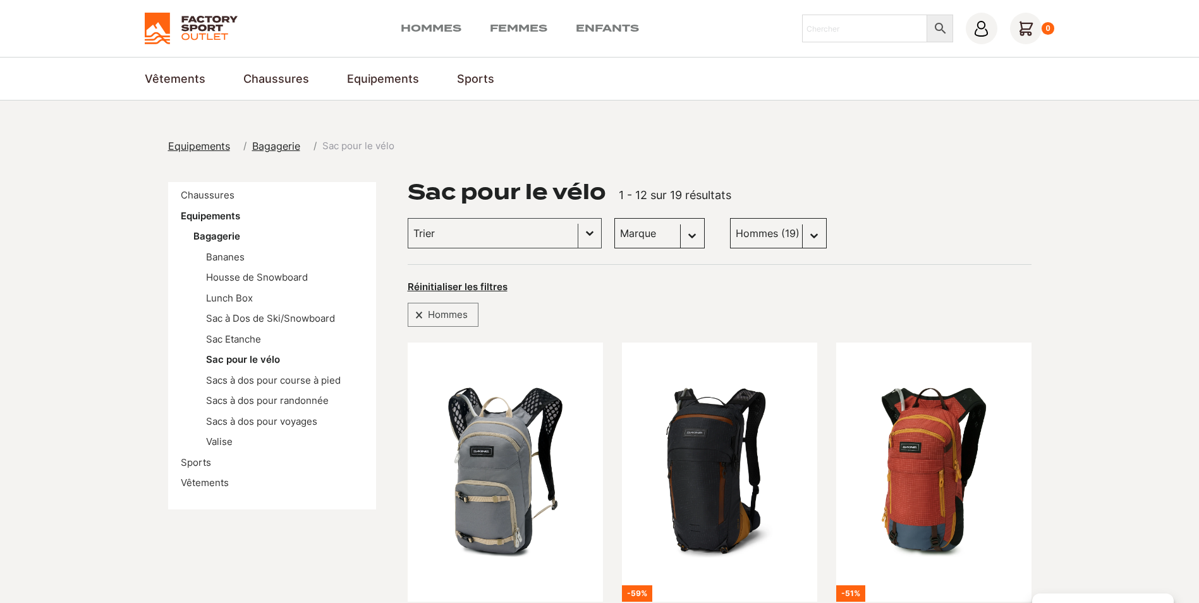
click at [673, 245] on select "[PERSON_NAME] (11) Badawin (8)" at bounding box center [659, 233] width 90 height 30
click at [193, 215] on link "Equipements" at bounding box center [210, 216] width 59 height 12
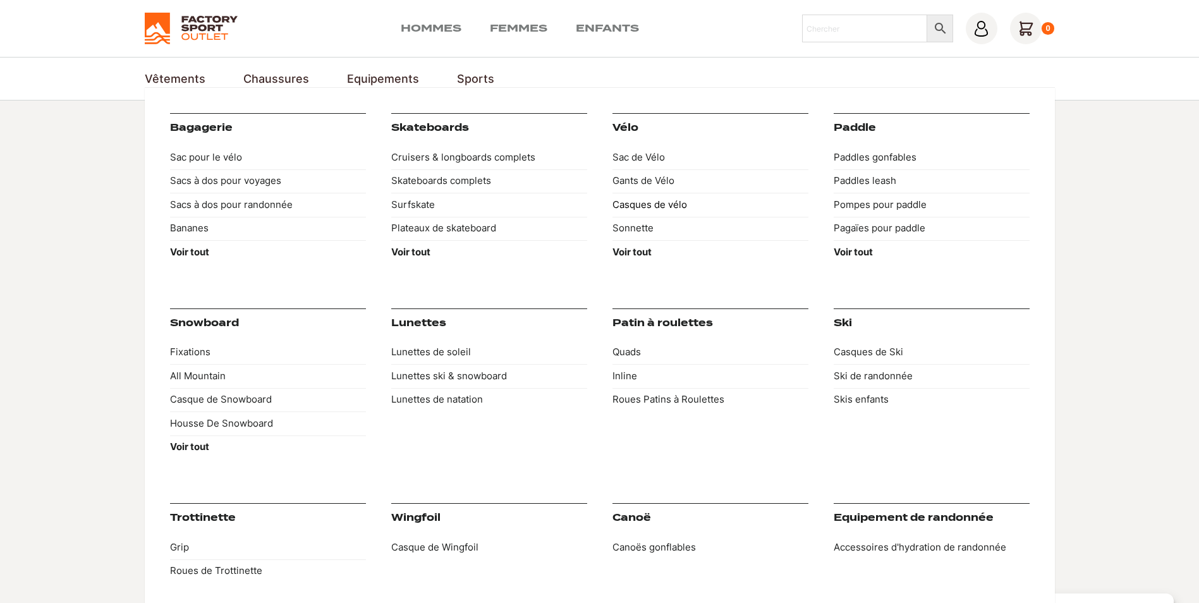
click at [638, 204] on link "Casques de vélo" at bounding box center [710, 205] width 196 height 24
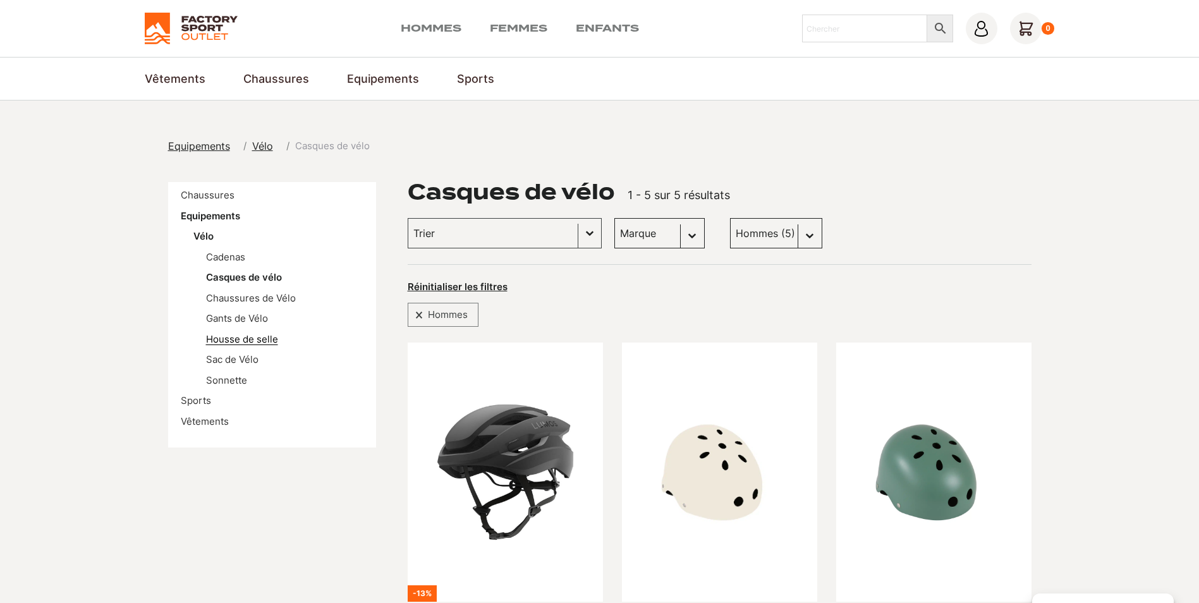
click at [240, 334] on link "Housse de selle" at bounding box center [242, 339] width 72 height 12
click at [436, 30] on link "Hommes" at bounding box center [431, 28] width 61 height 15
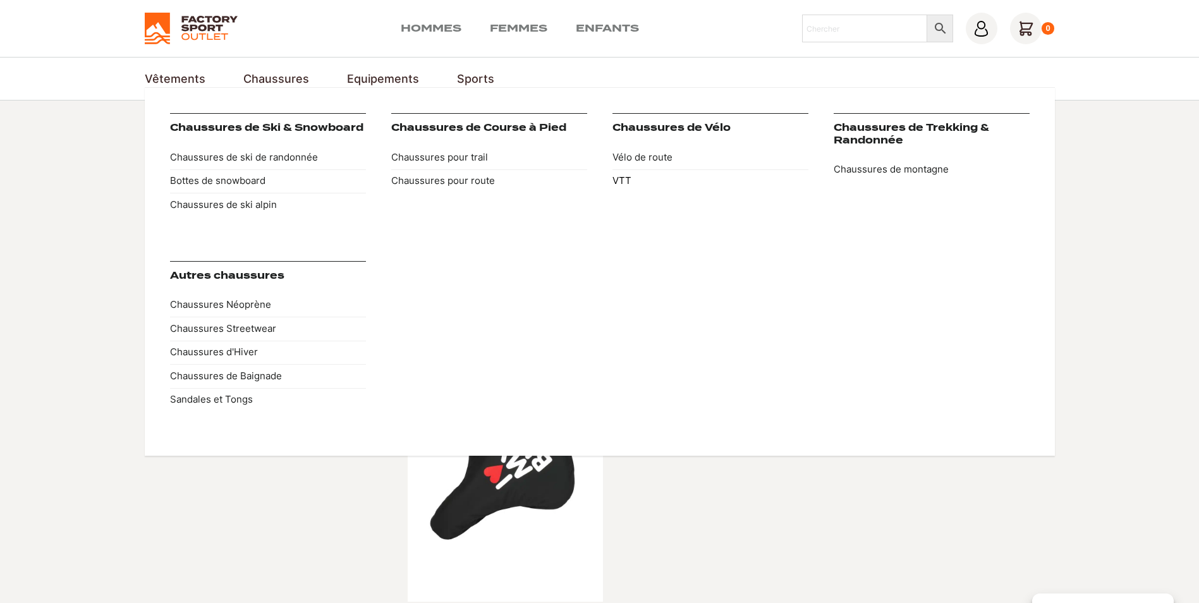
click at [623, 177] on link "VTT" at bounding box center [710, 181] width 196 height 24
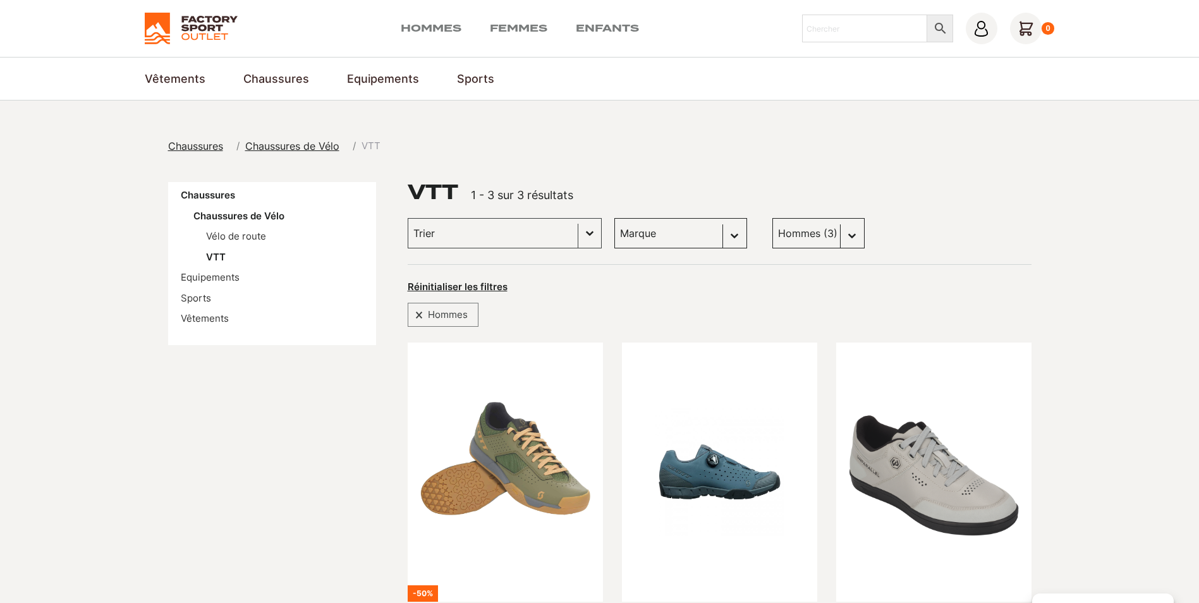
scroll to position [316, 0]
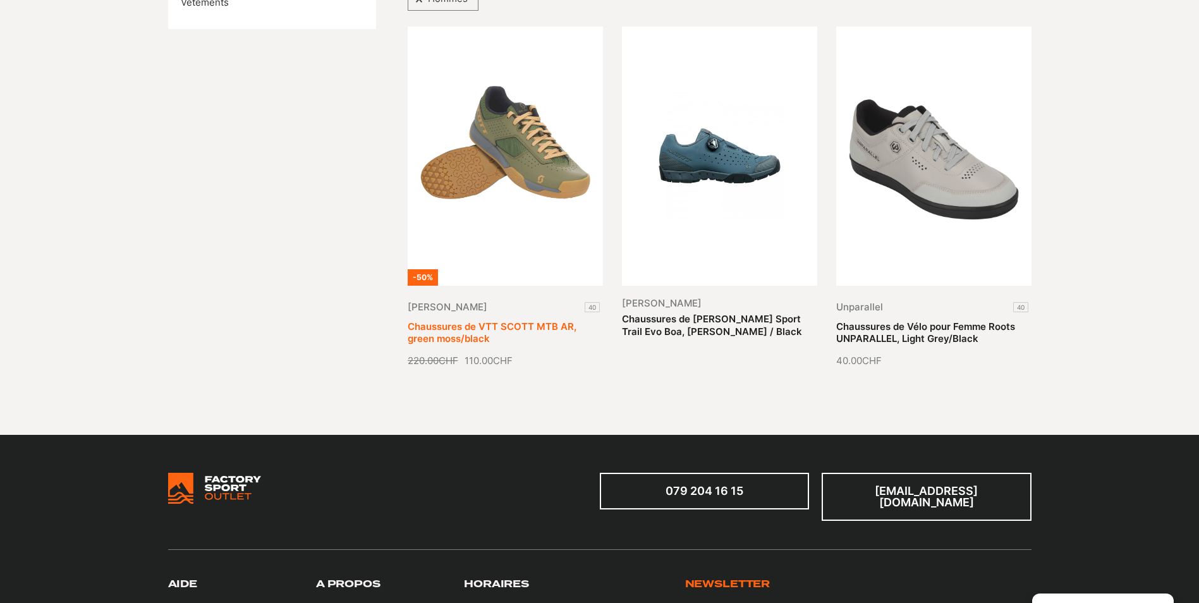
click at [537, 320] on link "Chaussures de VTT SCOTT MTB AR, green moss/black" at bounding box center [492, 332] width 169 height 25
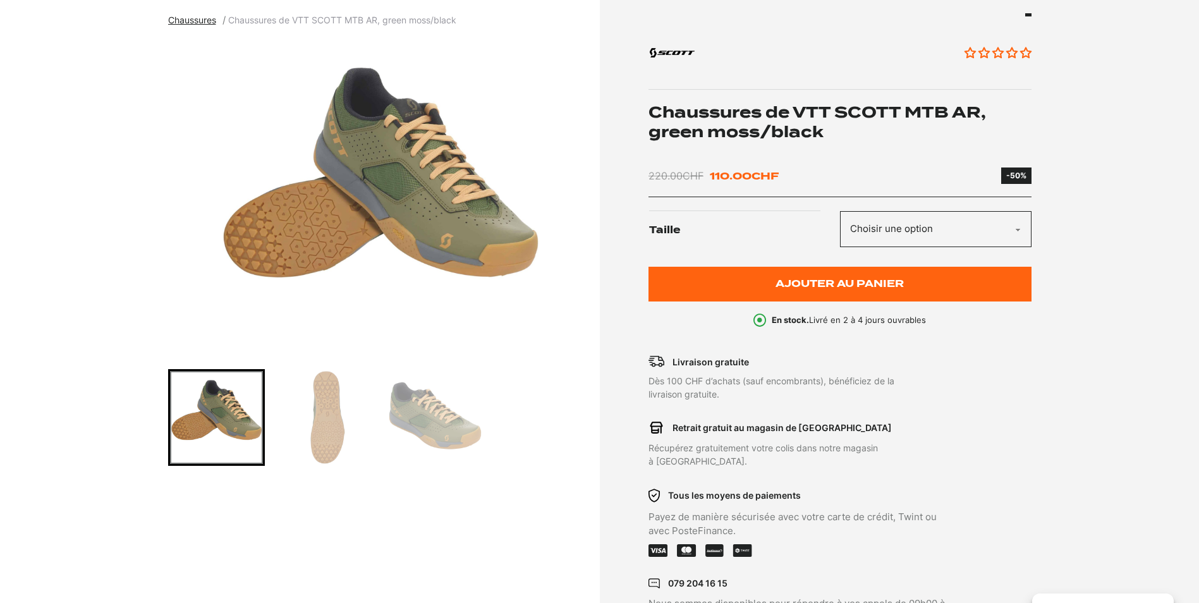
scroll to position [126, 0]
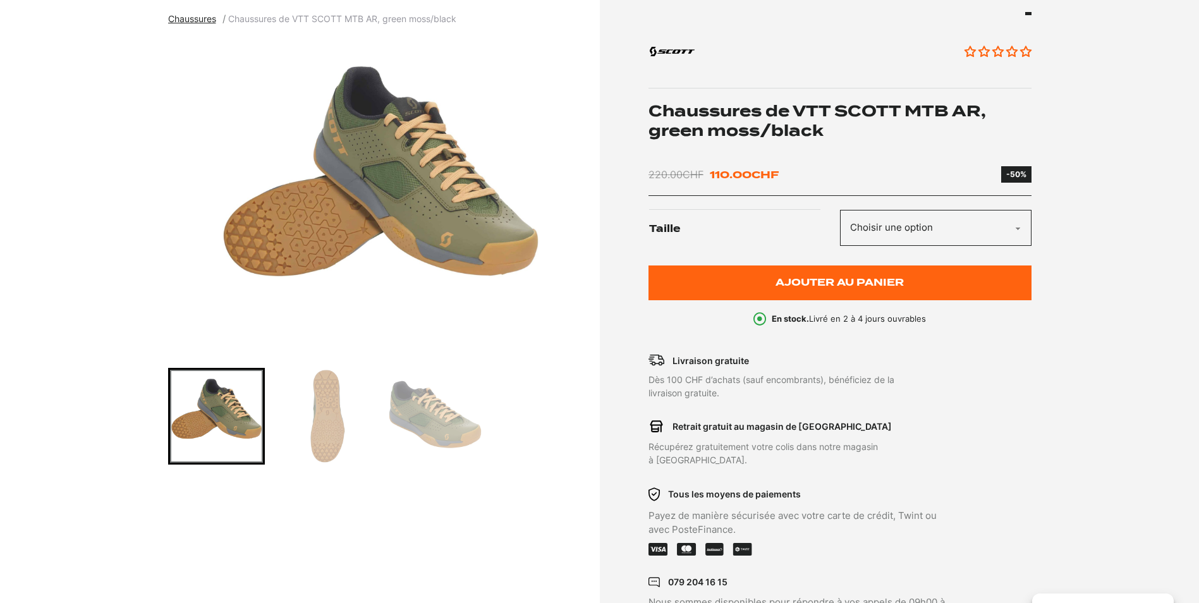
click at [229, 402] on img "Go to slide 1" at bounding box center [216, 416] width 93 height 93
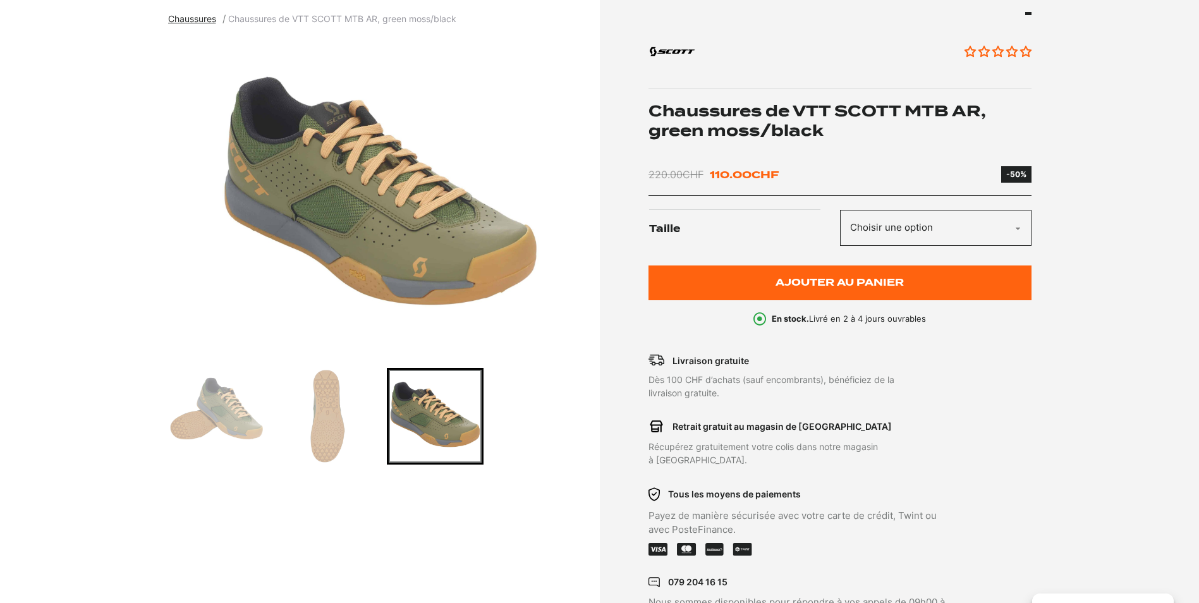
click at [954, 218] on select "Choisir une option 40" at bounding box center [936, 228] width 192 height 36
click at [484, 253] on img "3 of 3" at bounding box center [380, 197] width 425 height 316
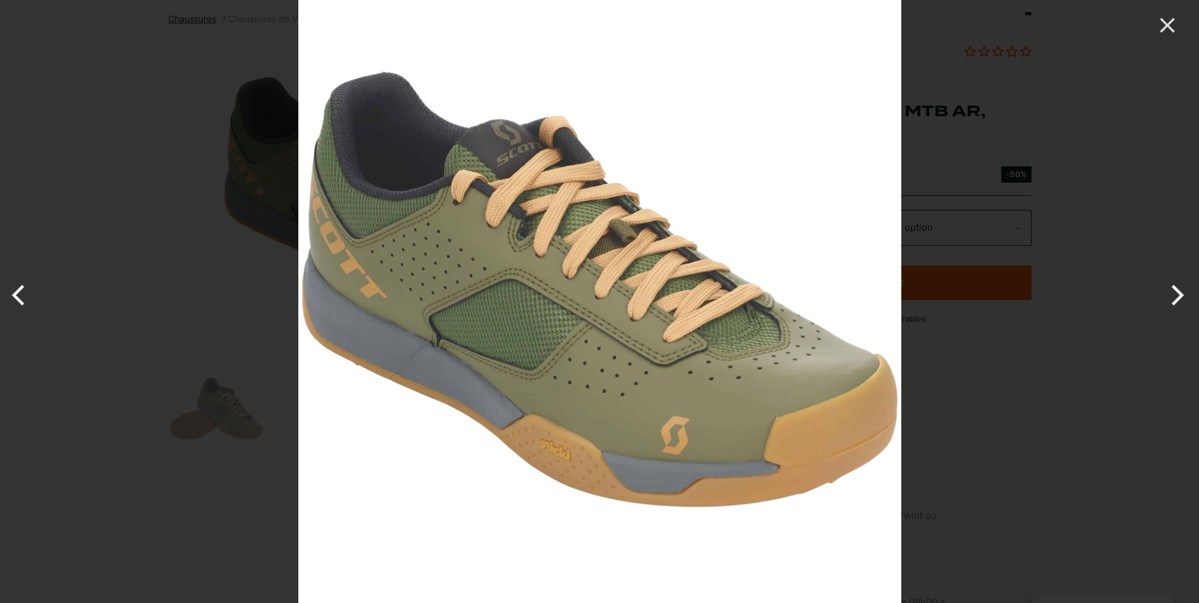
click at [485, 253] on img at bounding box center [599, 301] width 603 height 603
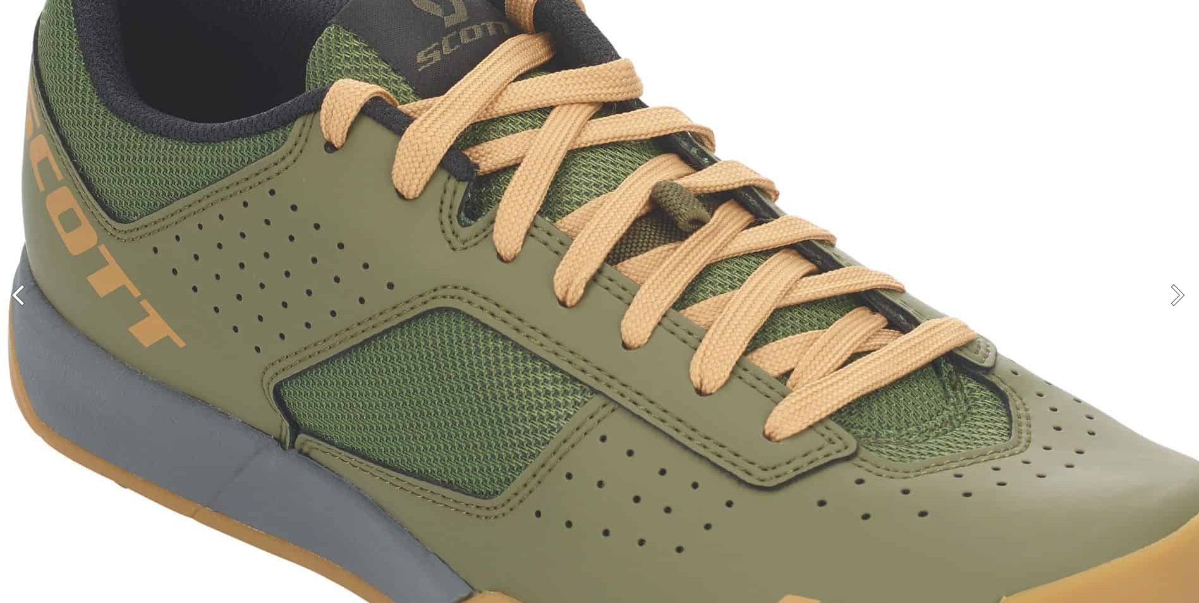
click at [486, 253] on img at bounding box center [632, 355] width 1264 height 1264
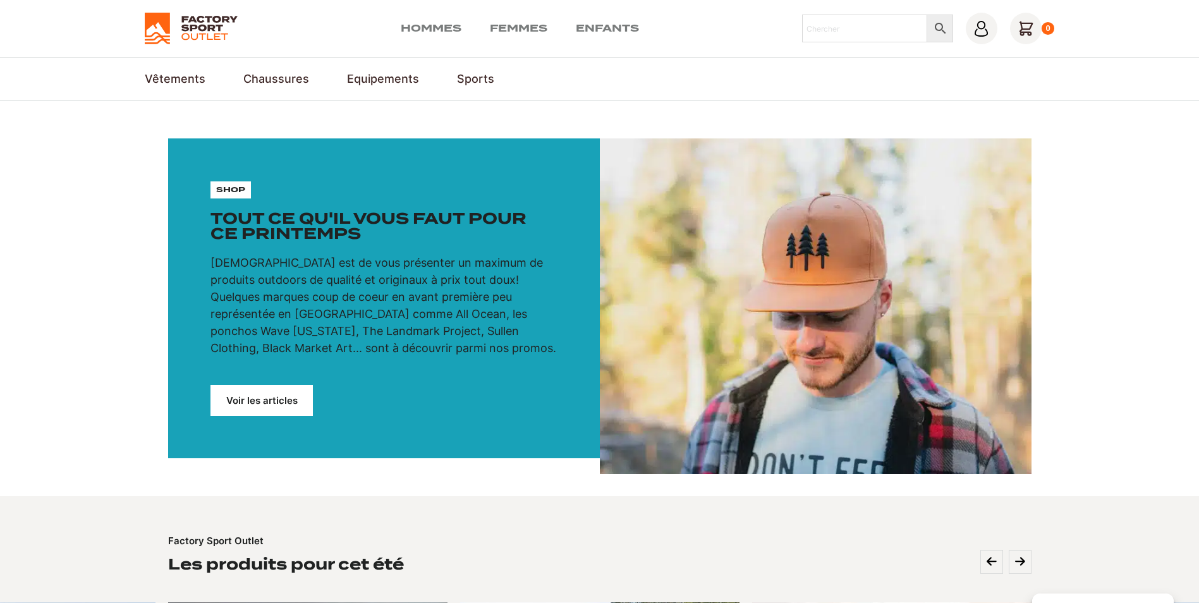
click at [248, 397] on link "Voir les articles" at bounding box center [261, 400] width 102 height 31
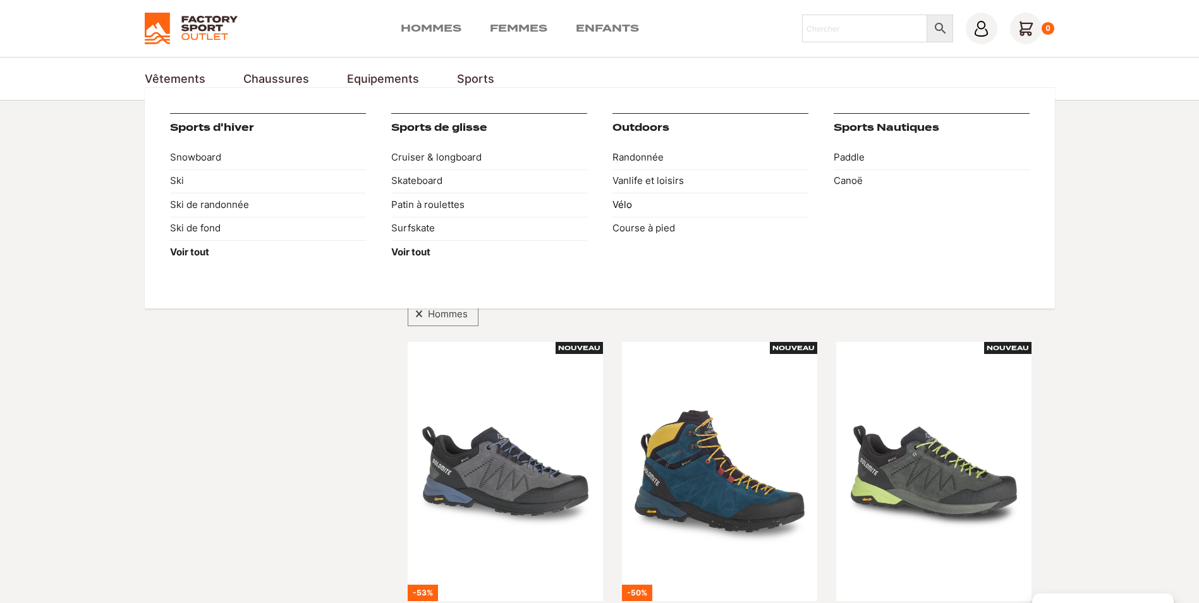
click at [625, 203] on link "Vélo" at bounding box center [710, 205] width 196 height 24
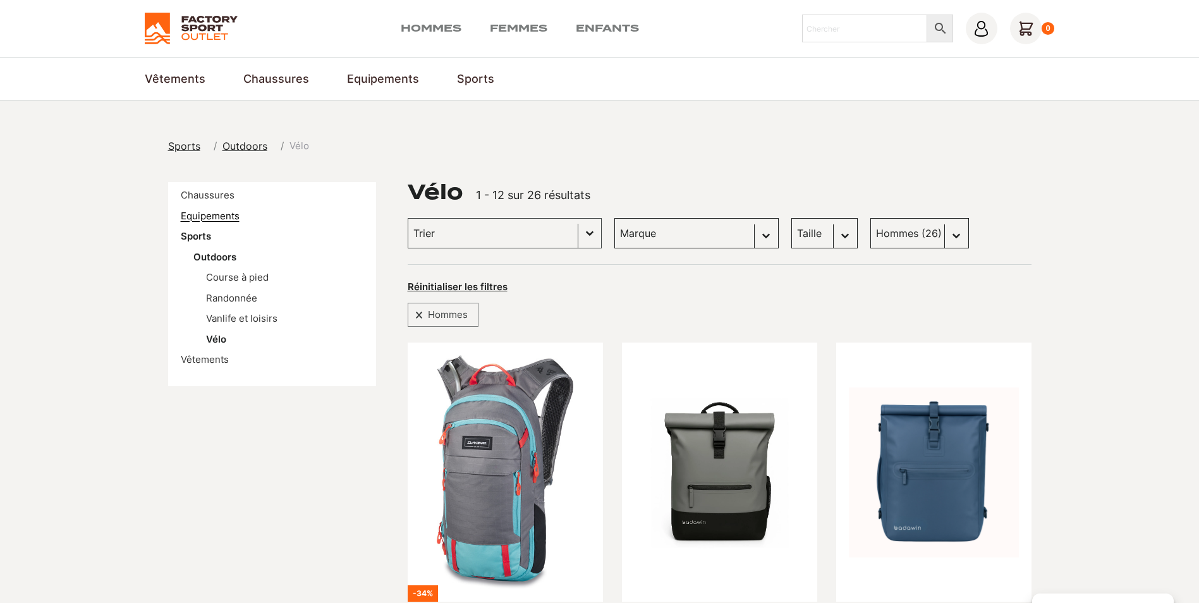
click at [214, 211] on link "Equipements" at bounding box center [210, 216] width 59 height 12
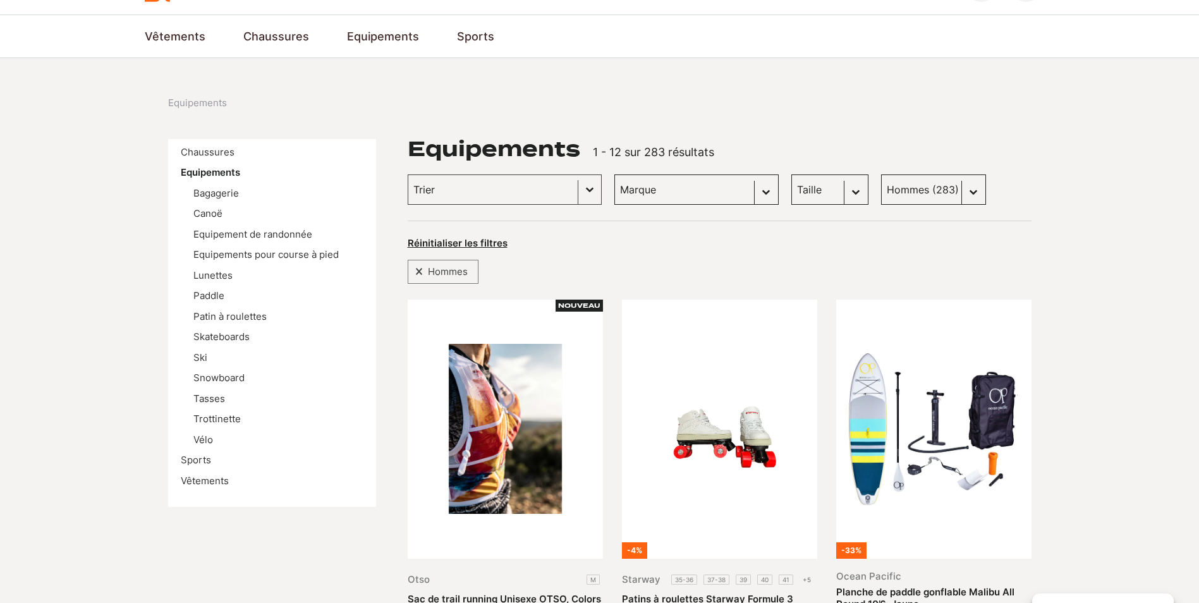
scroll to position [63, 0]
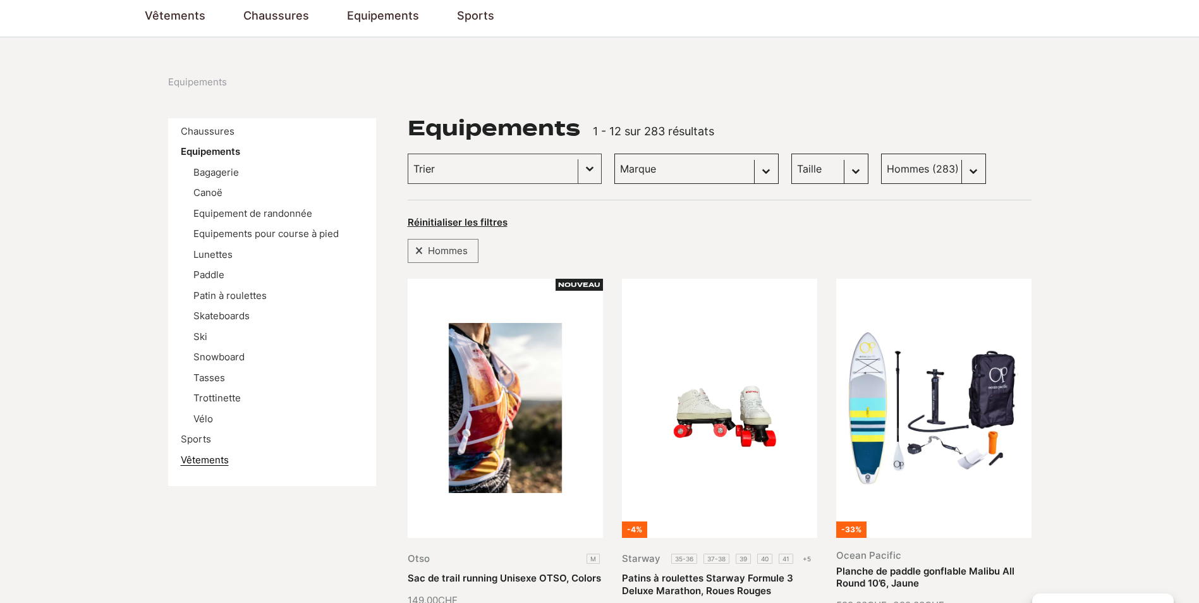
click at [212, 465] on link "Vêtements" at bounding box center [205, 460] width 48 height 12
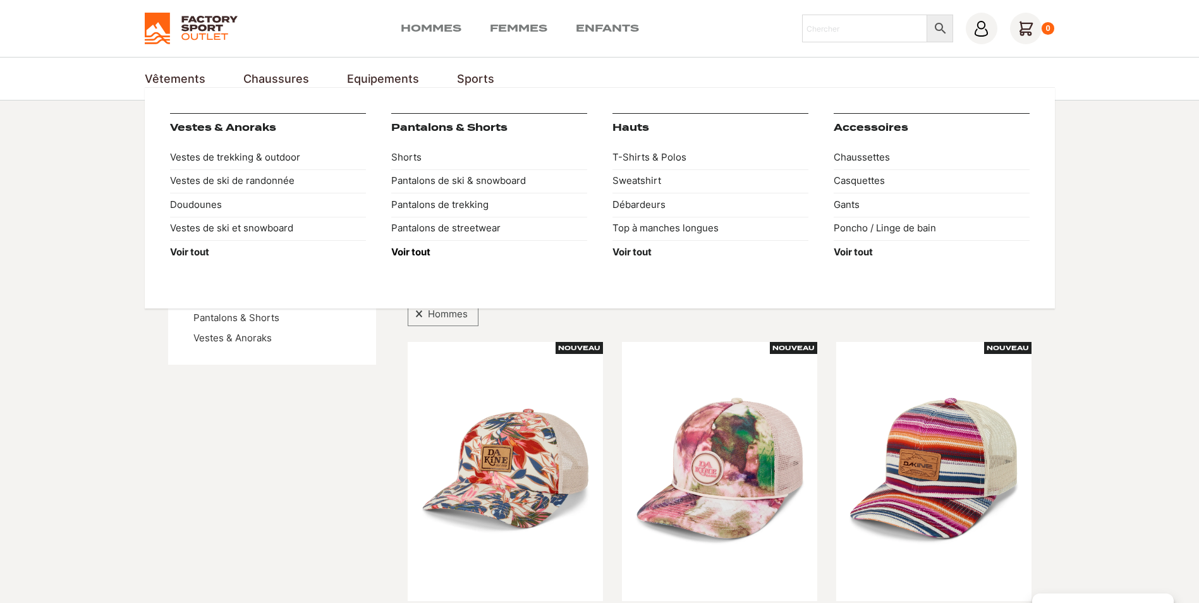
click at [405, 251] on strong "Voir tout" at bounding box center [410, 252] width 39 height 12
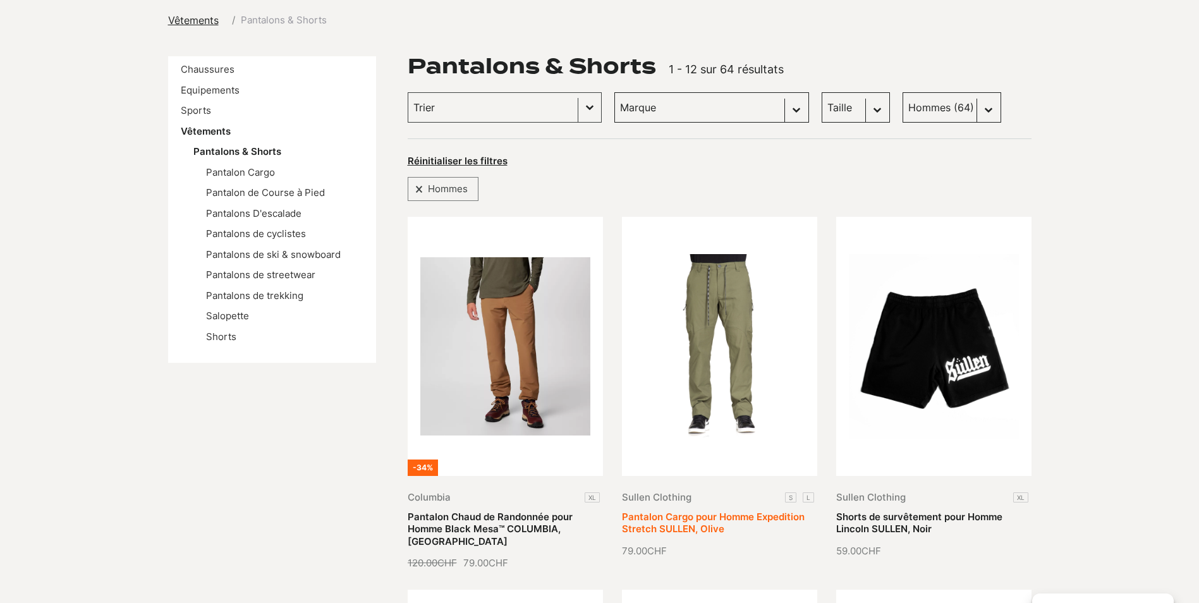
scroll to position [126, 0]
click at [260, 233] on link "Pantalons de cyclistes" at bounding box center [256, 233] width 100 height 12
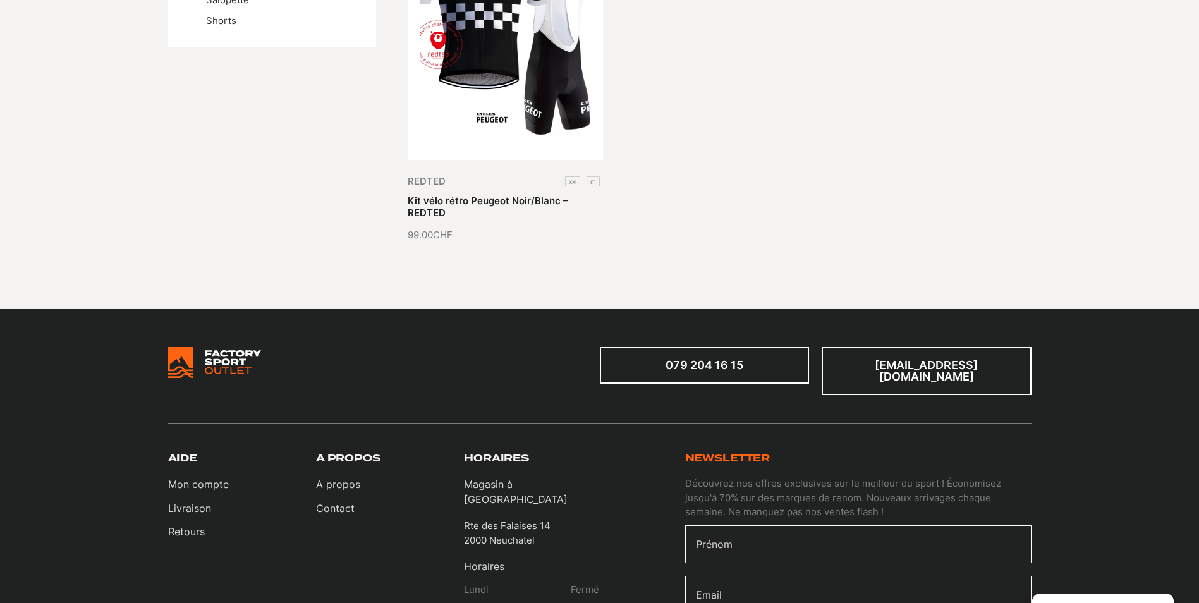
scroll to position [442, 0]
